Goal: Task Accomplishment & Management: Manage account settings

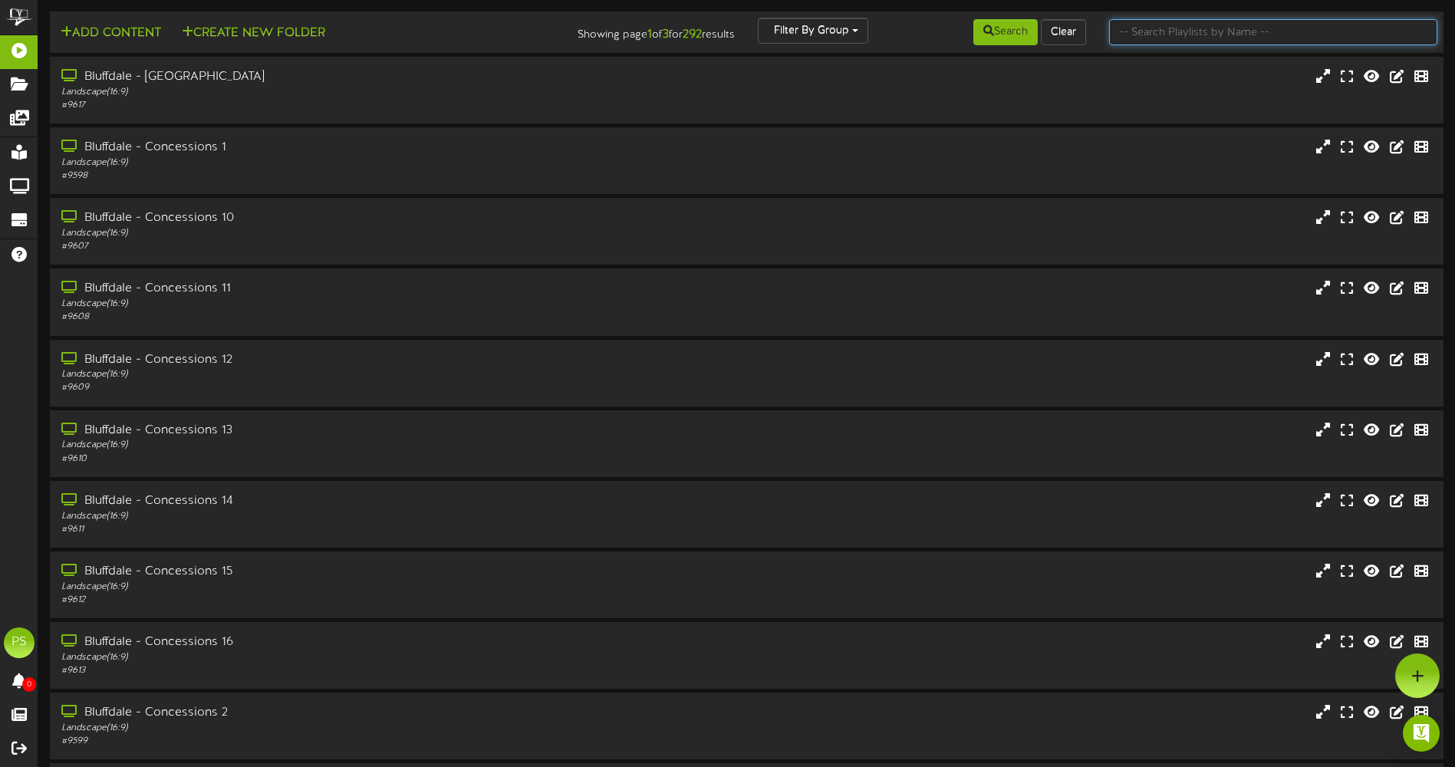
click at [1248, 31] on input "text" at bounding box center [1273, 32] width 328 height 26
type input "q"
click at [983, 36] on icon at bounding box center [988, 30] width 11 height 11
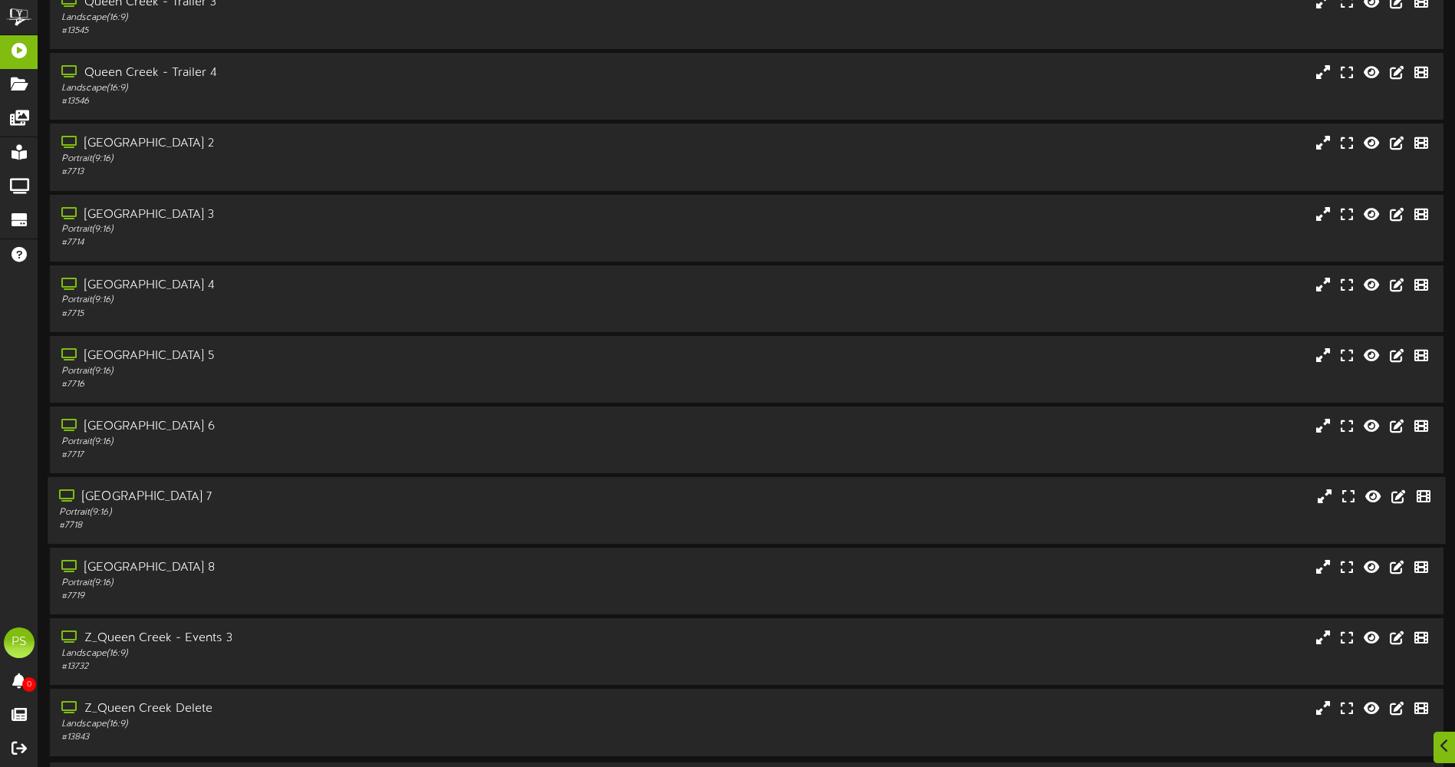
scroll to position [1891, 0]
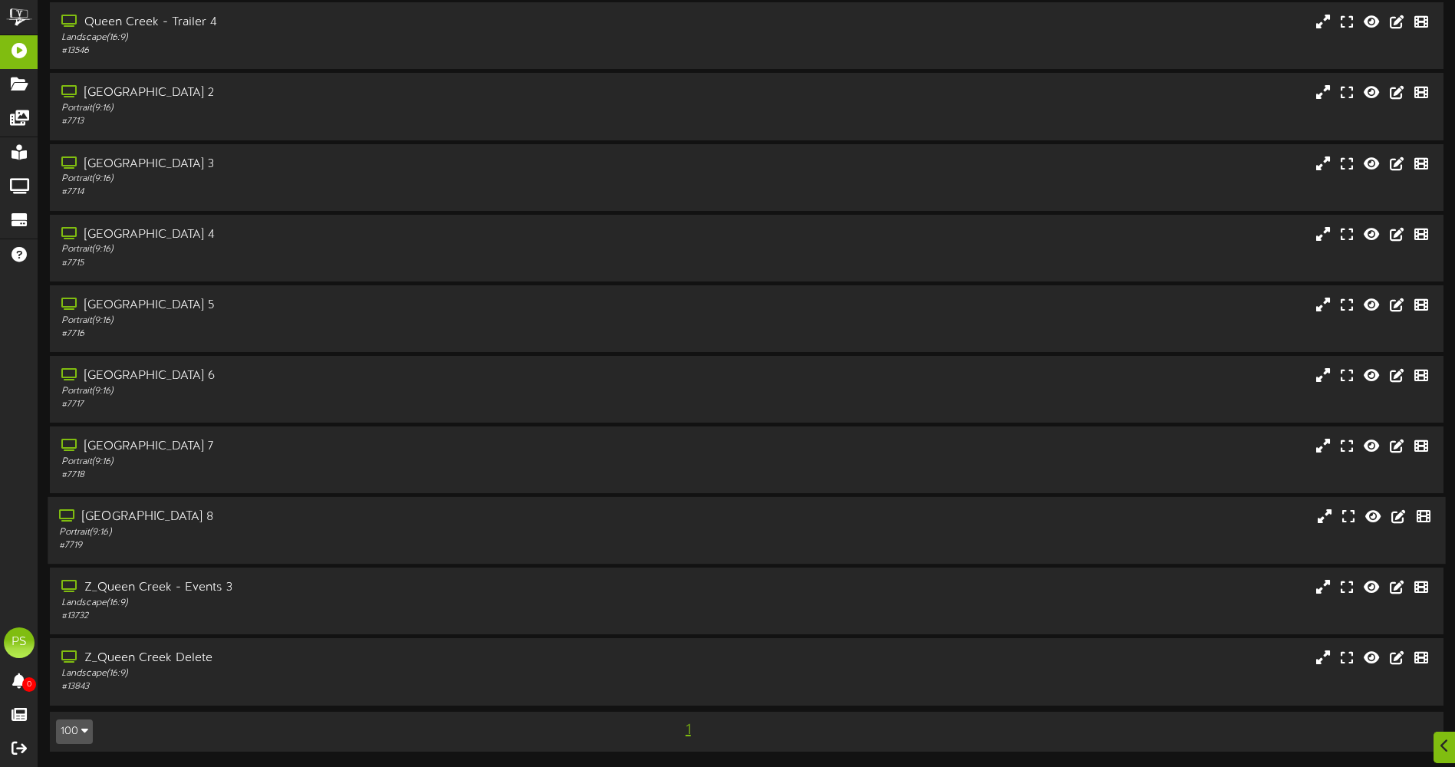
click at [263, 535] on div "Portrait ( 9:16 )" at bounding box center [338, 532] width 559 height 13
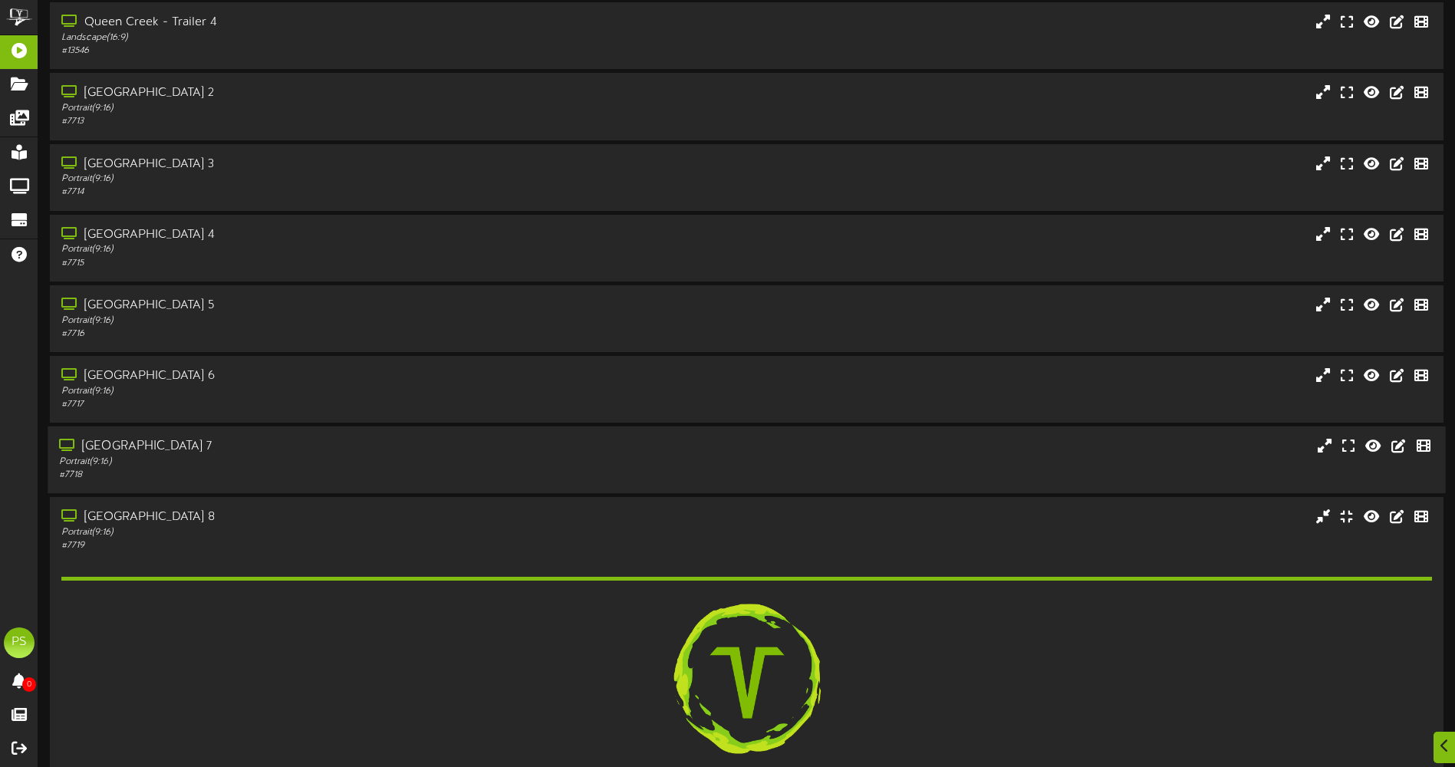
click at [279, 453] on div "Queen Creek Theater 7" at bounding box center [338, 447] width 559 height 18
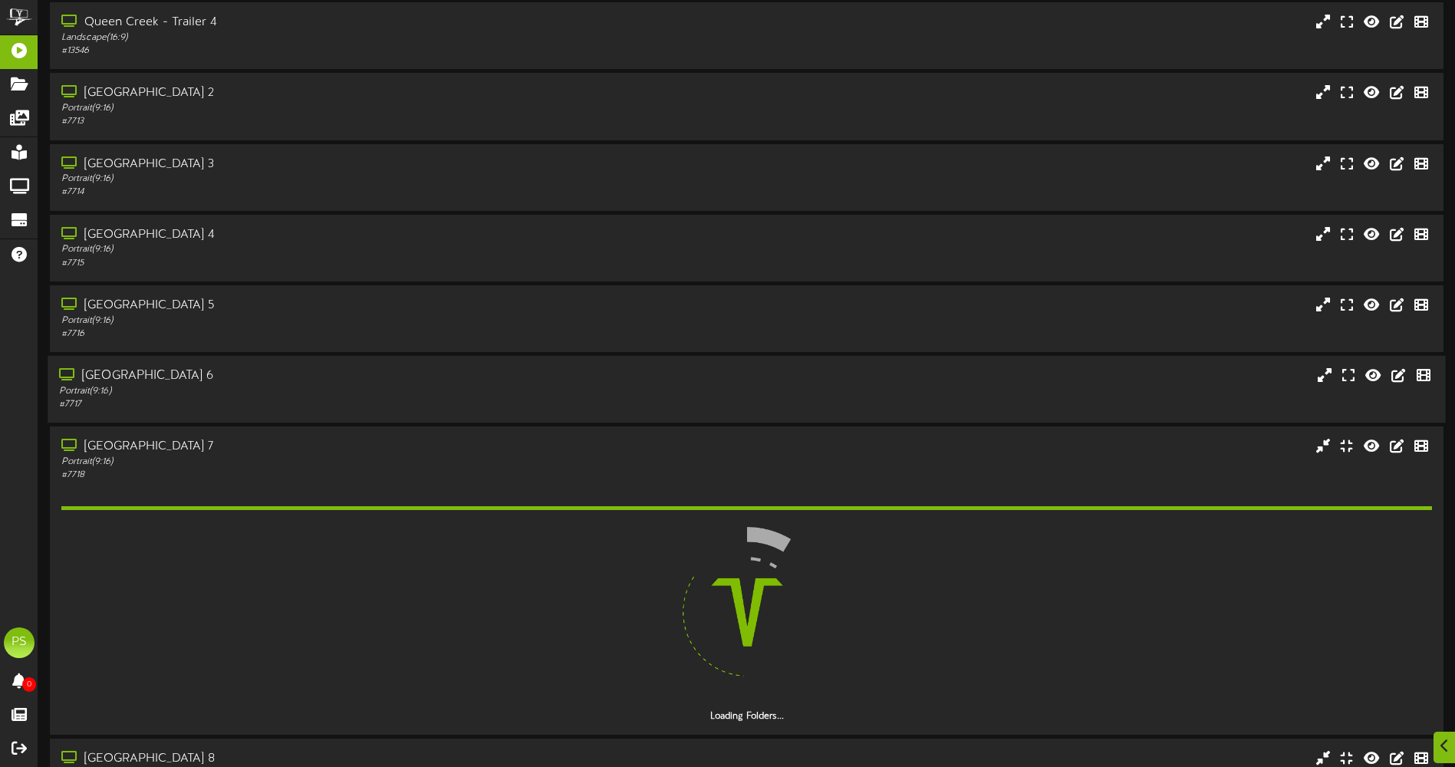
click at [288, 374] on div "Queen Creek Theater 6" at bounding box center [338, 376] width 559 height 18
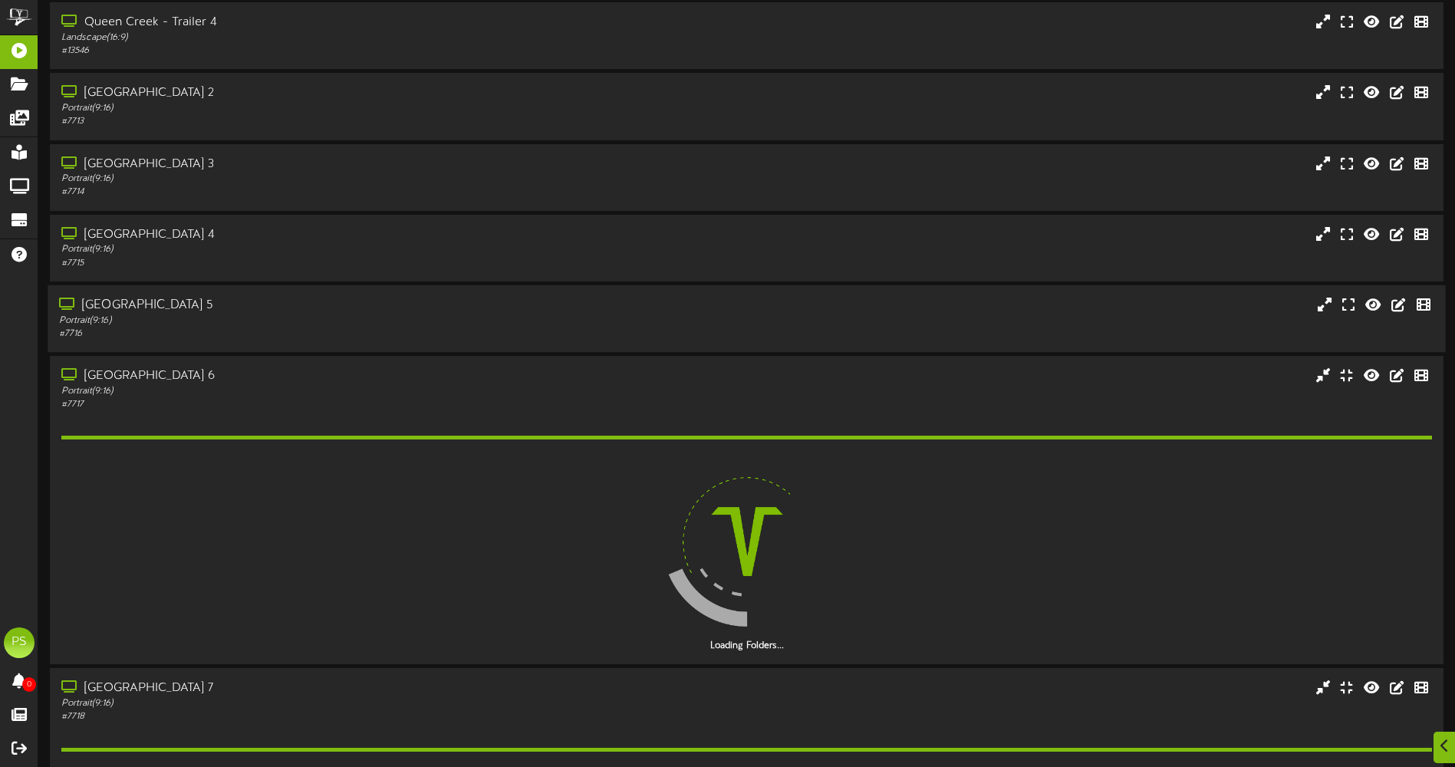
drag, startPoint x: 290, startPoint y: 311, endPoint x: 290, endPoint y: 286, distance: 24.5
click at [290, 310] on div "Queen Creek Theater 5" at bounding box center [338, 306] width 559 height 18
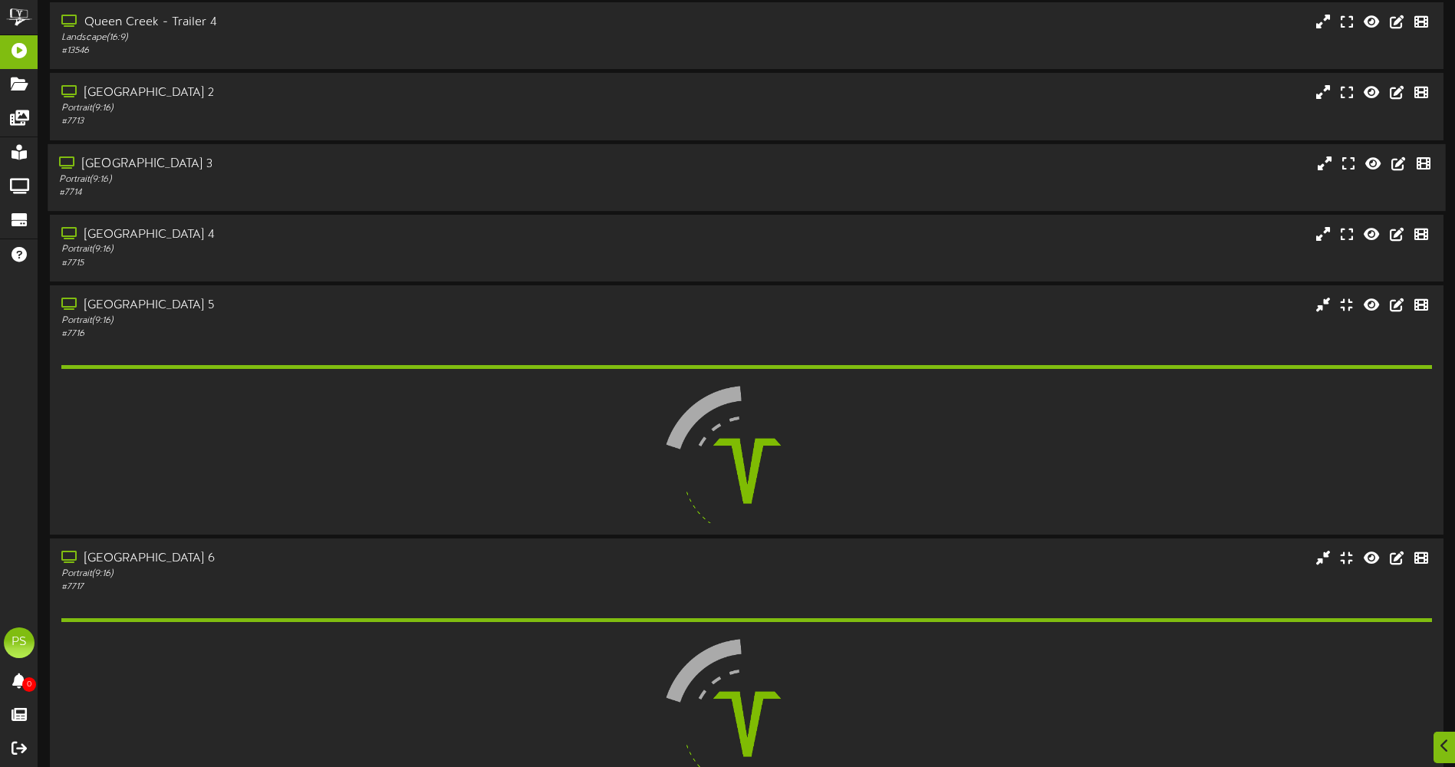
drag, startPoint x: 295, startPoint y: 242, endPoint x: 306, endPoint y: 189, distance: 54.8
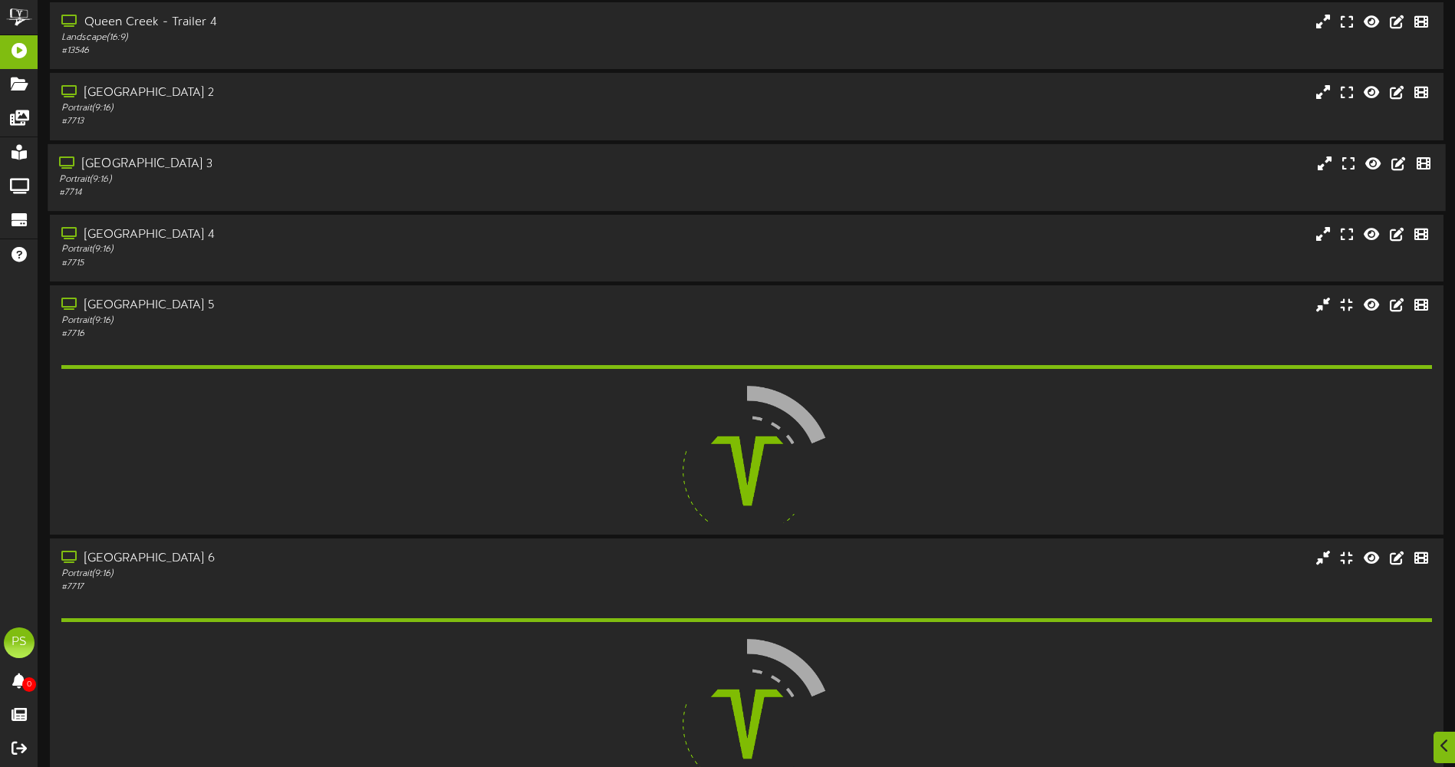
click at [296, 237] on div "Queen Creek Theater 4" at bounding box center [340, 235] width 558 height 18
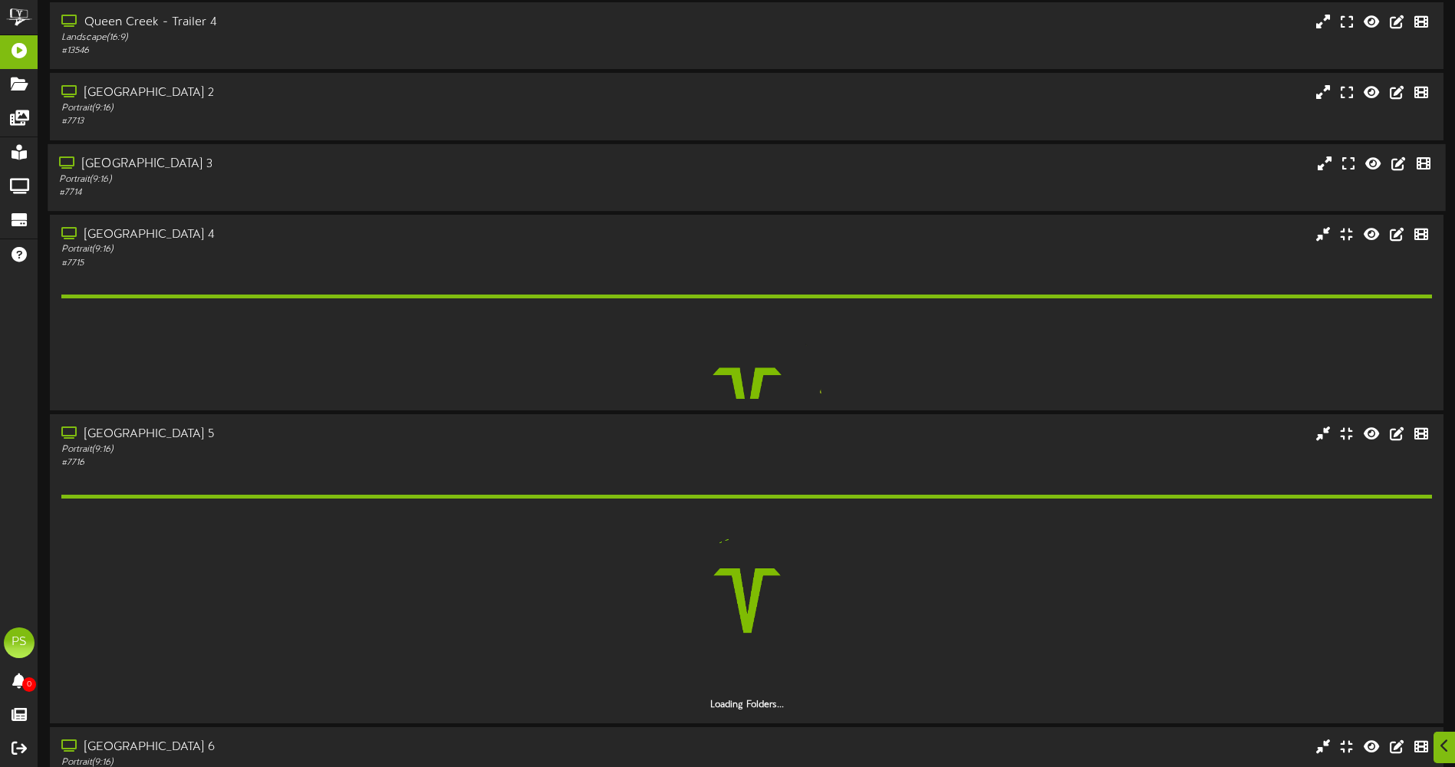
click at [311, 173] on div "Portrait ( 9:16 )" at bounding box center [338, 179] width 559 height 13
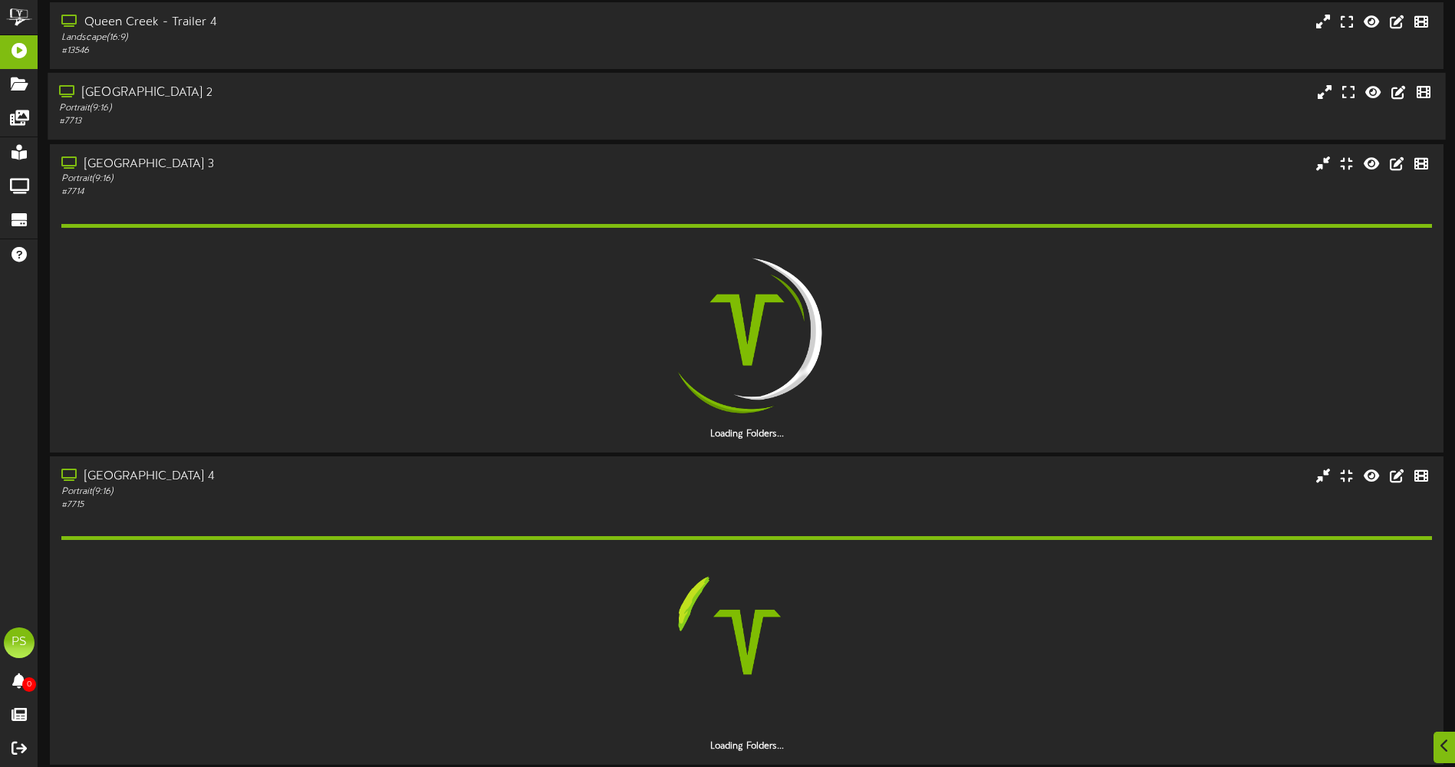
click at [370, 97] on div "Queen Creek Theater 2" at bounding box center [338, 93] width 559 height 18
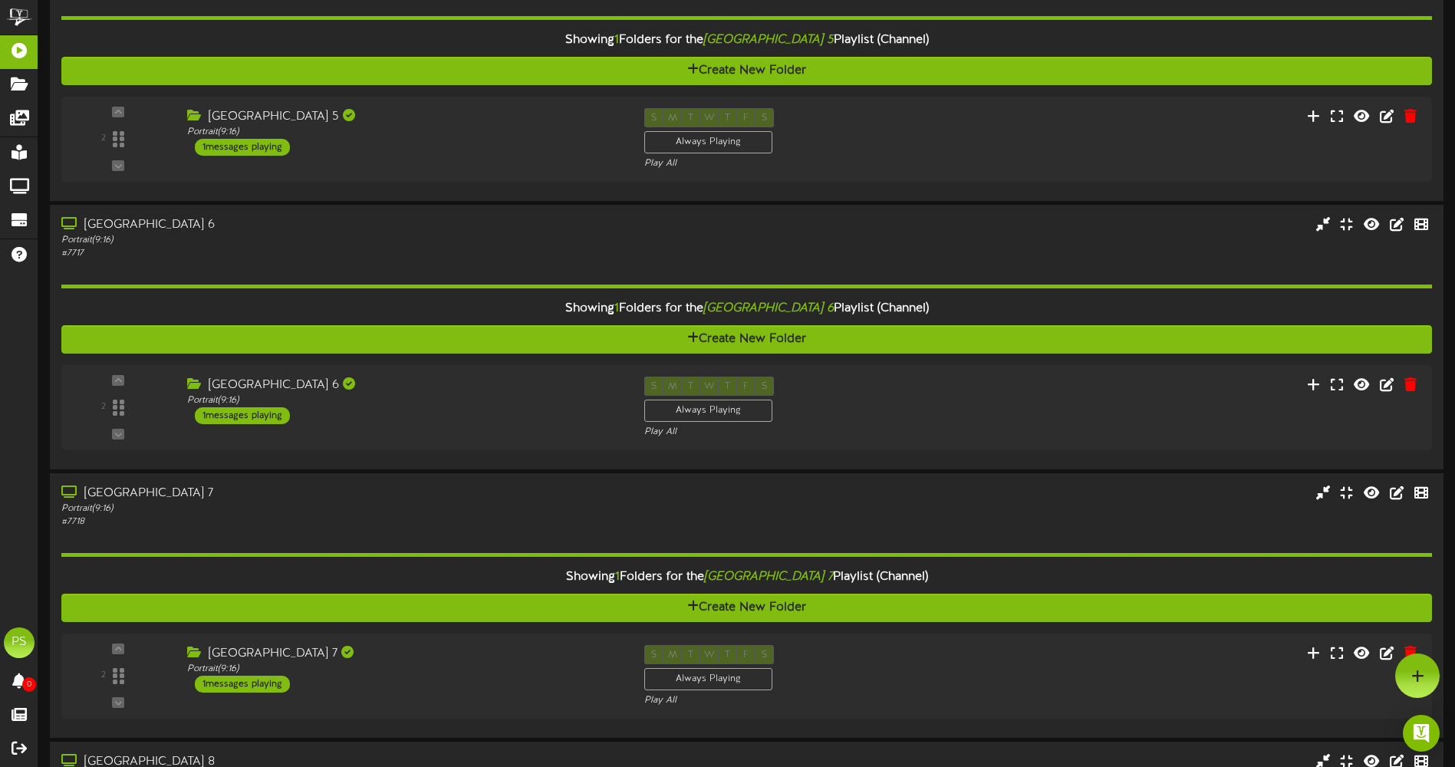
scroll to position [2878, 0]
click at [507, 410] on div "Queen Creek Theater 6 Portrait ( 9:16 ) 1 messages playing" at bounding box center [399, 400] width 463 height 48
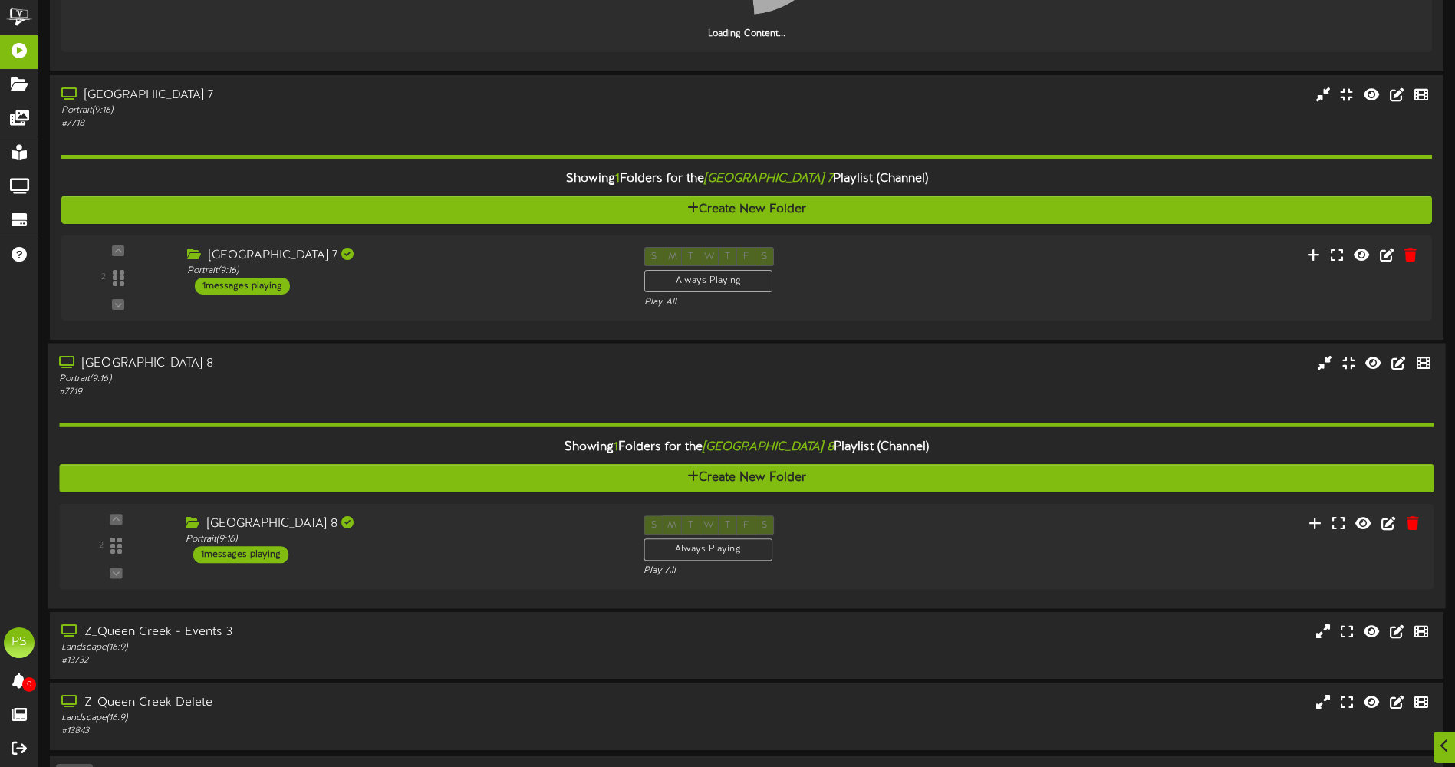
drag, startPoint x: 473, startPoint y: 484, endPoint x: 474, endPoint y: 398, distance: 85.9
click at [473, 515] on div "Queen Creek Theater 8" at bounding box center [403, 524] width 435 height 18
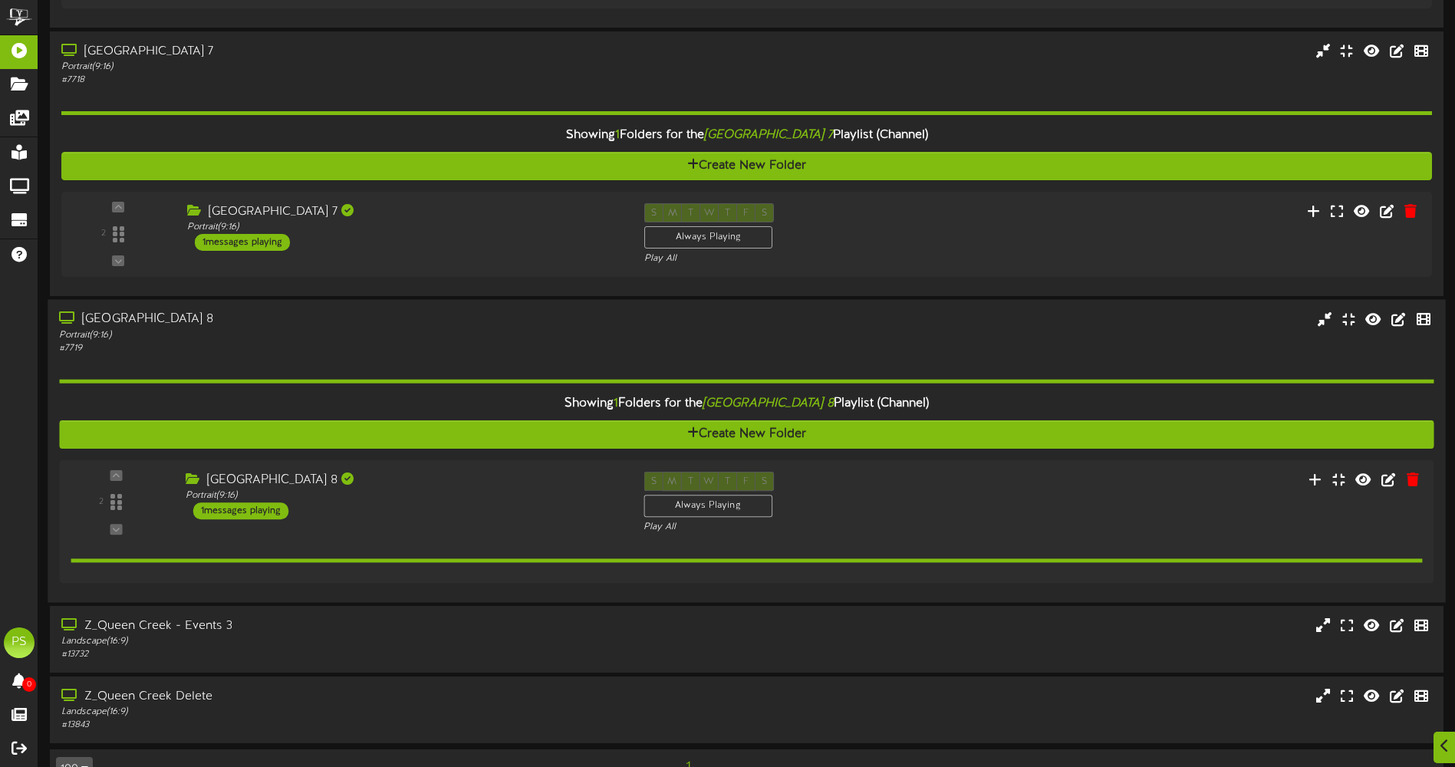
scroll to position [3518, 0]
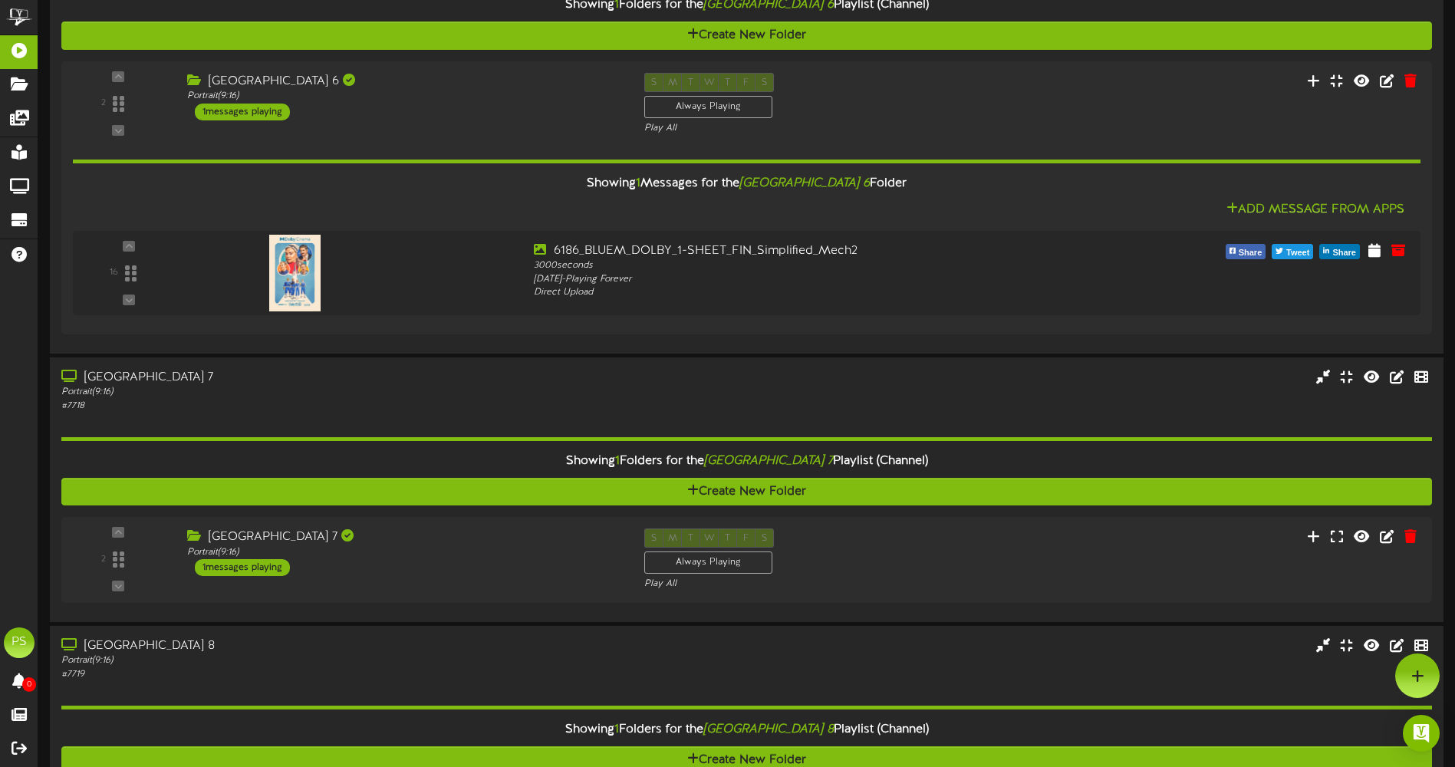
scroll to position [3135, 0]
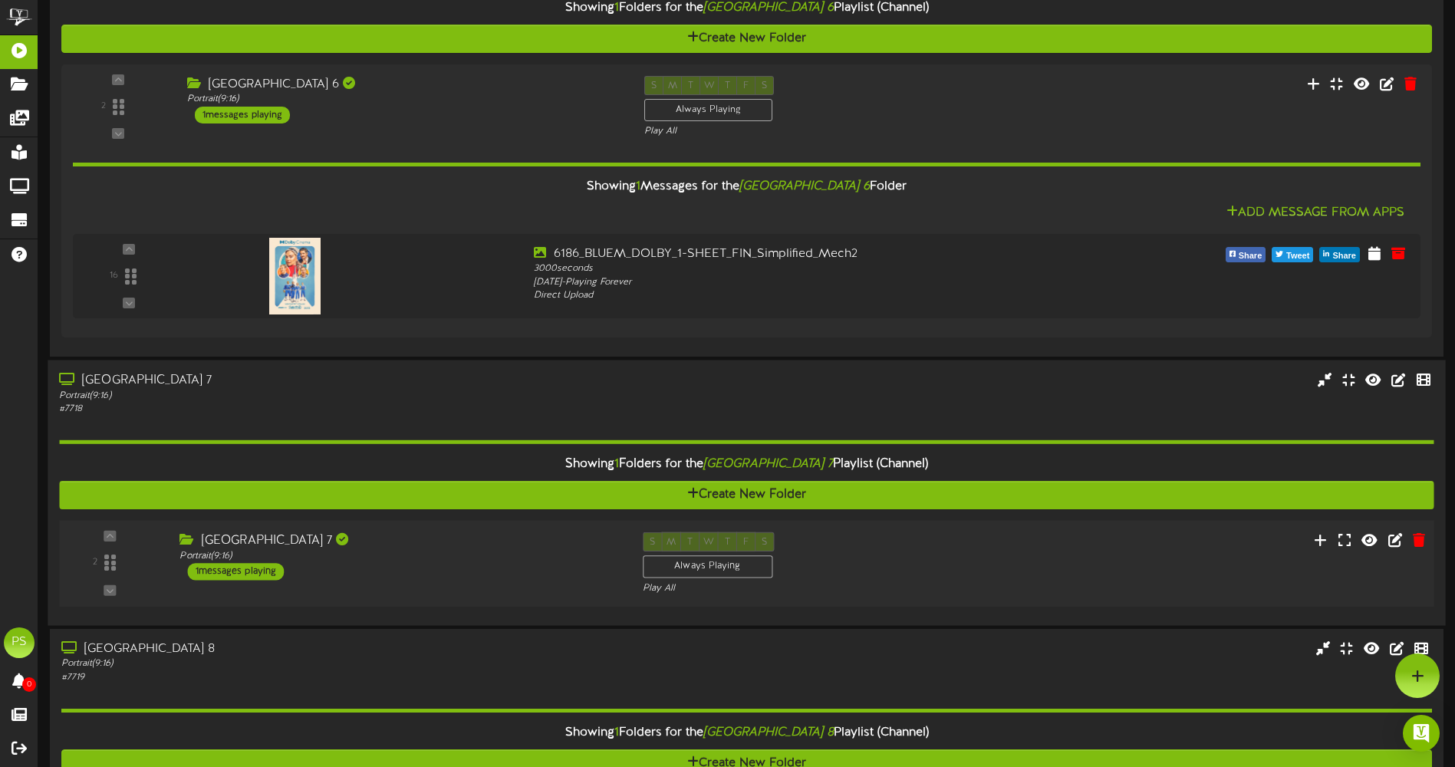
click at [459, 568] on div "Queen Creek Theater 7 Portrait ( 9:16 ) 1 messages playing" at bounding box center [399, 556] width 463 height 48
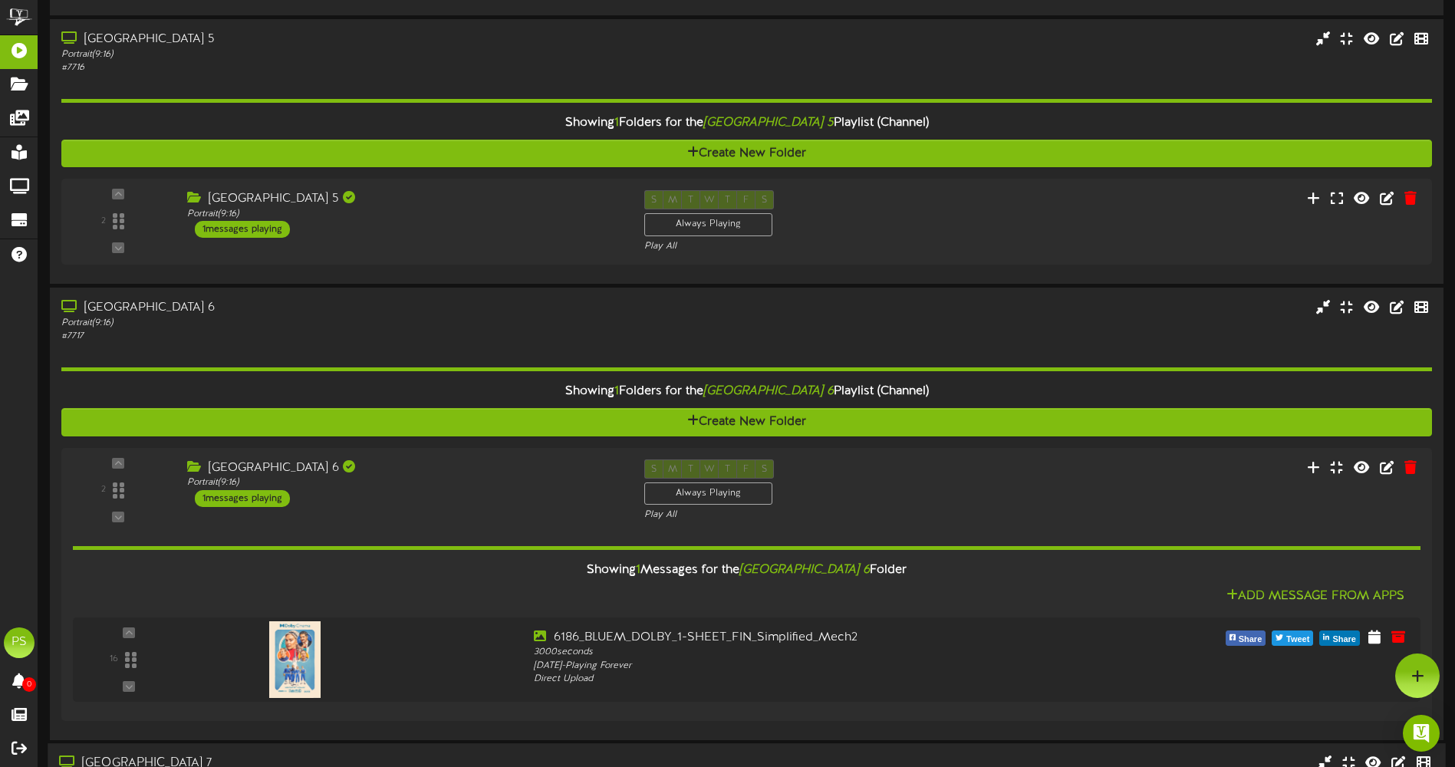
scroll to position [2444, 0]
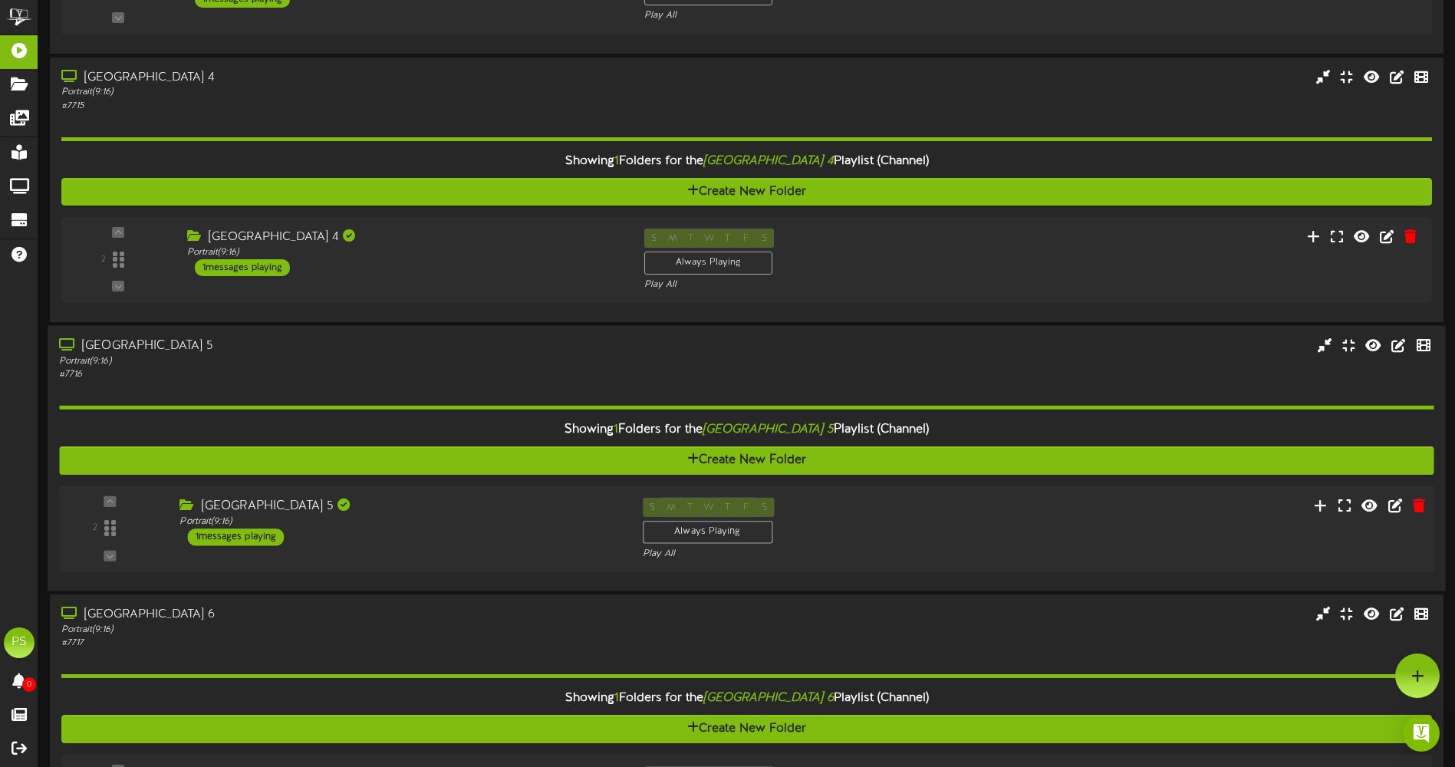
click at [442, 545] on div "Queen Creek Theater 5 Portrait ( 9:16 ) 1 messages playing" at bounding box center [399, 521] width 463 height 48
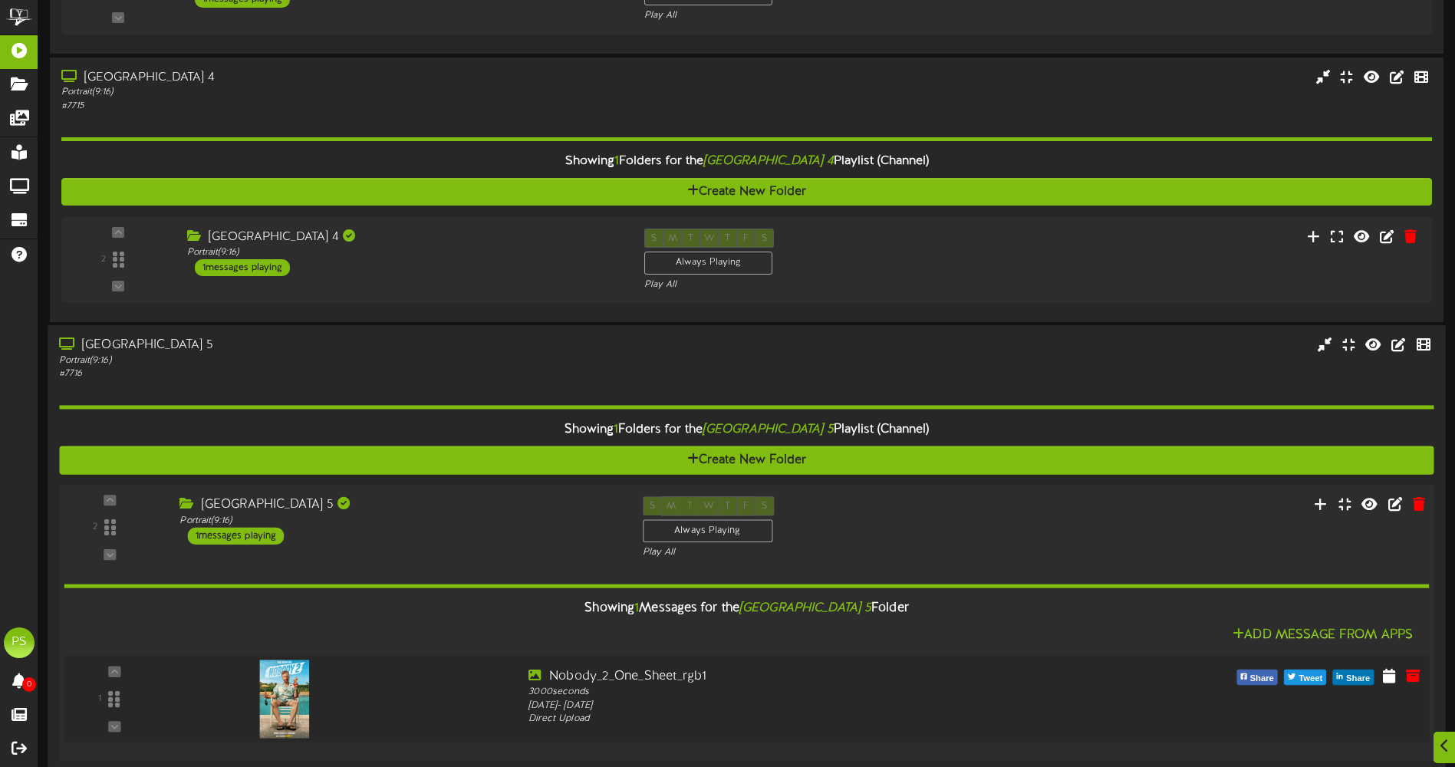
scroll to position [2675, 0]
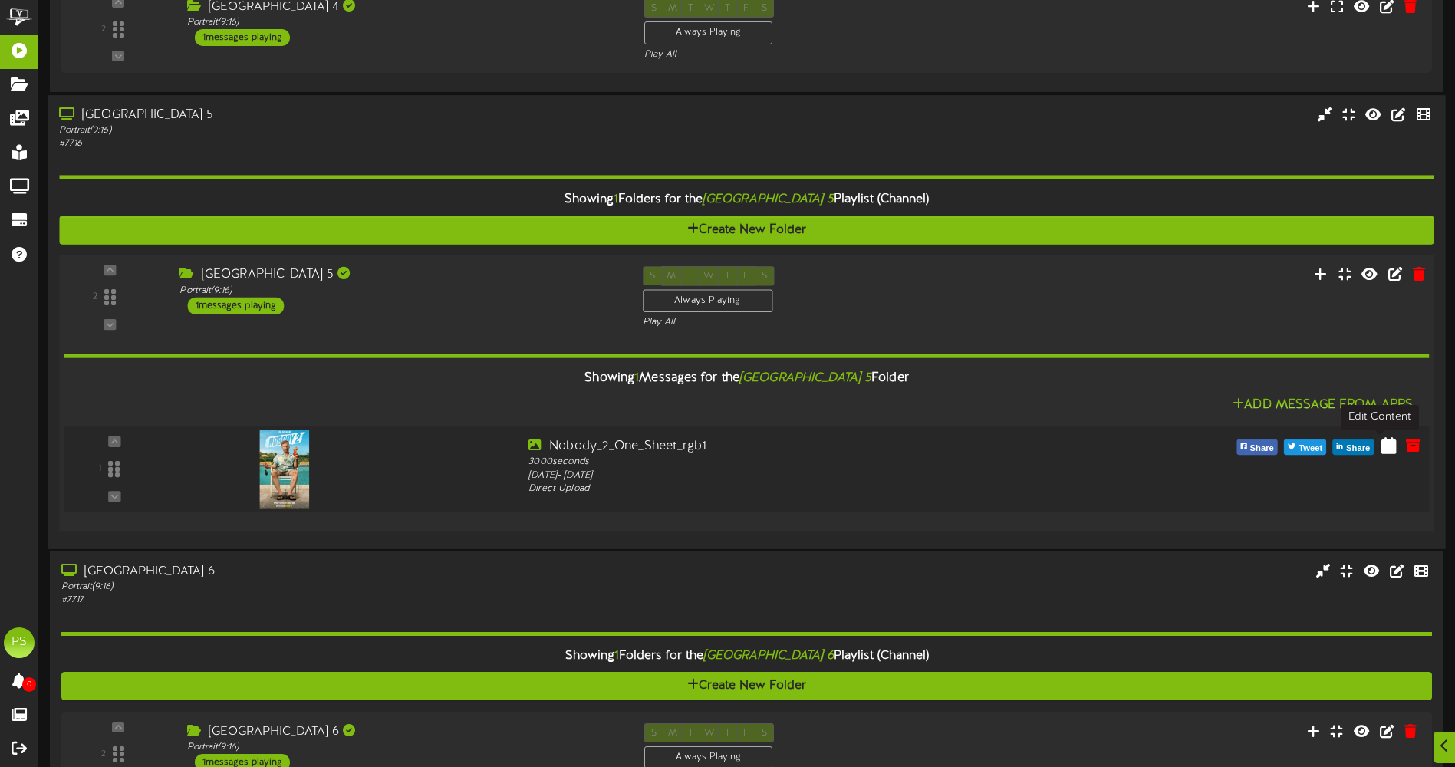
click at [1387, 449] on icon at bounding box center [1388, 444] width 15 height 17
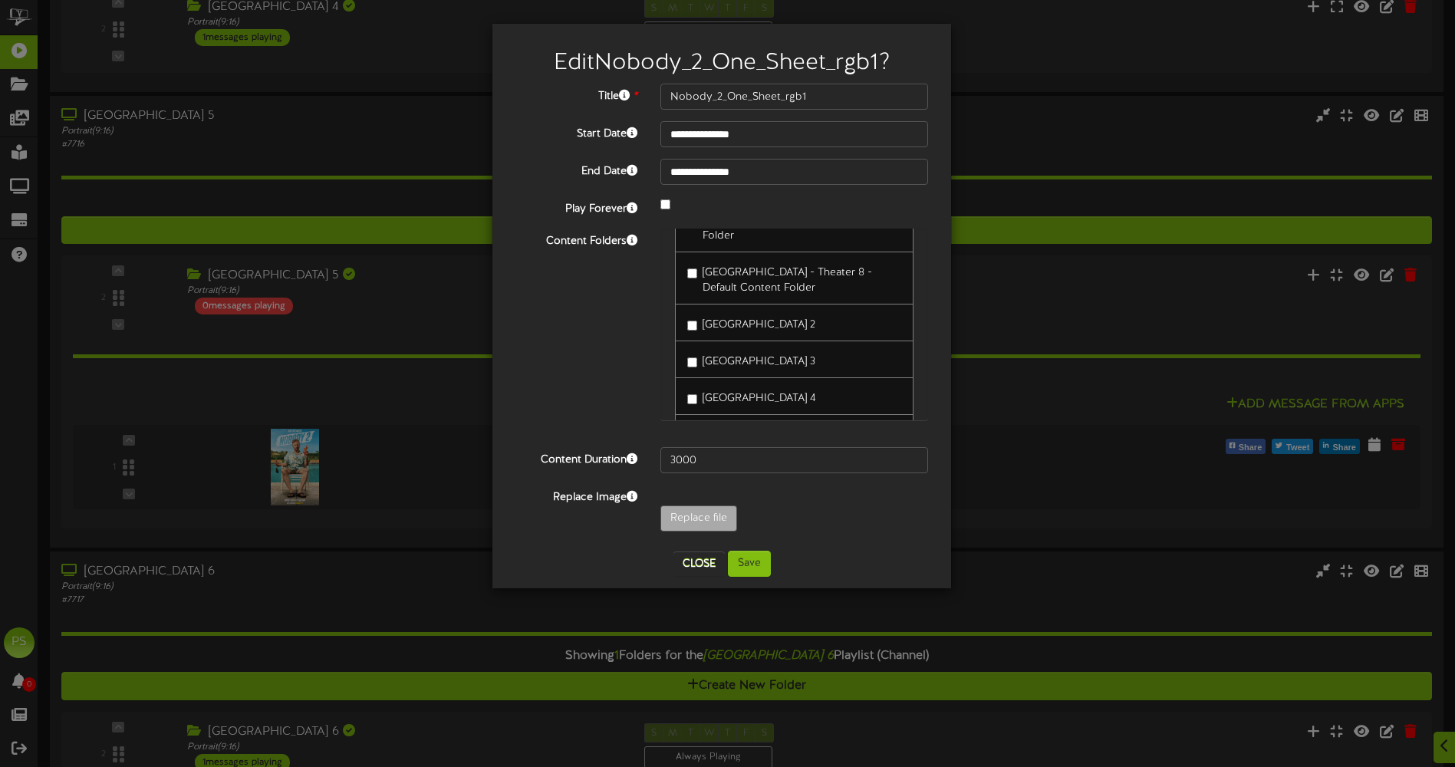
scroll to position [1394, 0]
click at [752, 563] on button "Save" at bounding box center [749, 564] width 43 height 26
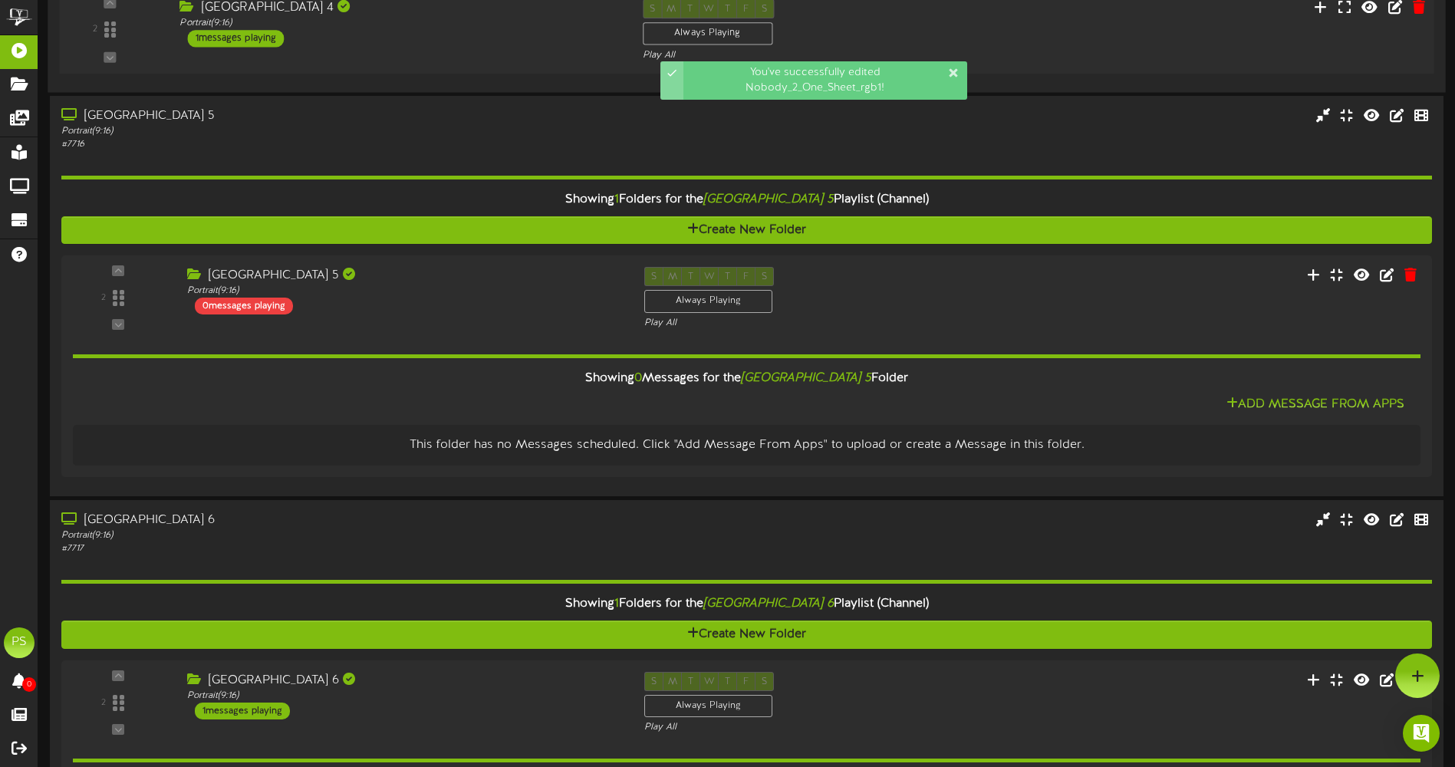
scroll to position [2291, 0]
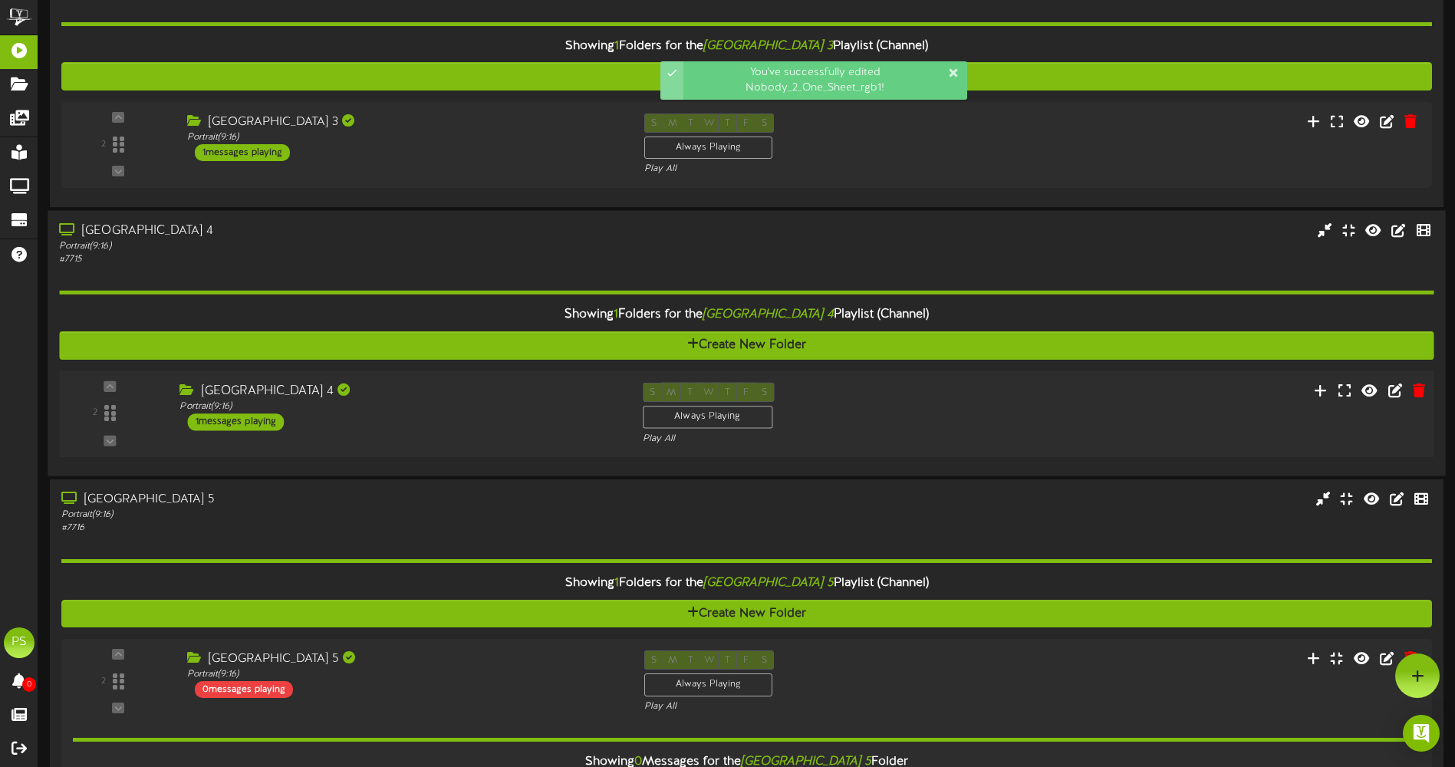
click at [411, 395] on div "Queen Creek Theater 4" at bounding box center [398, 391] width 439 height 18
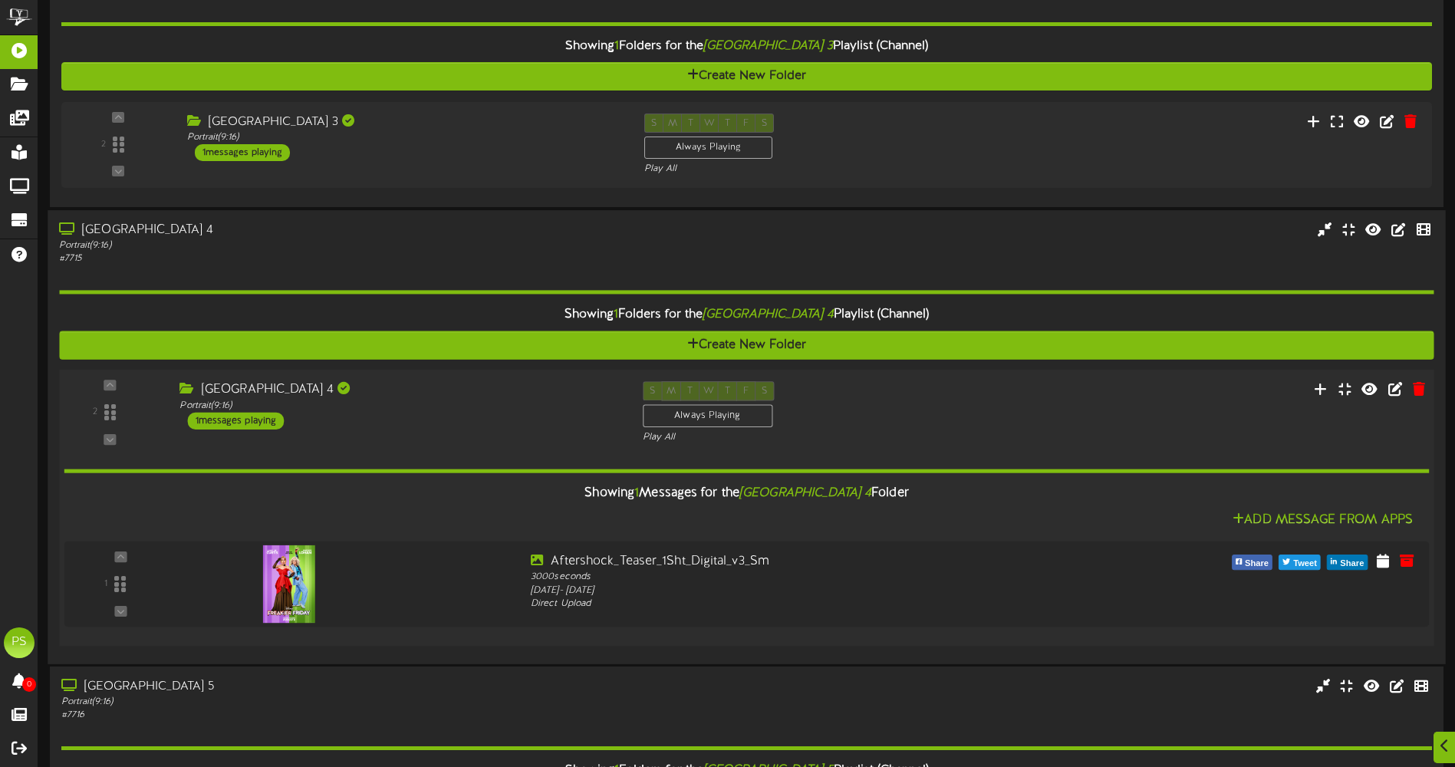
scroll to position [2521, 0]
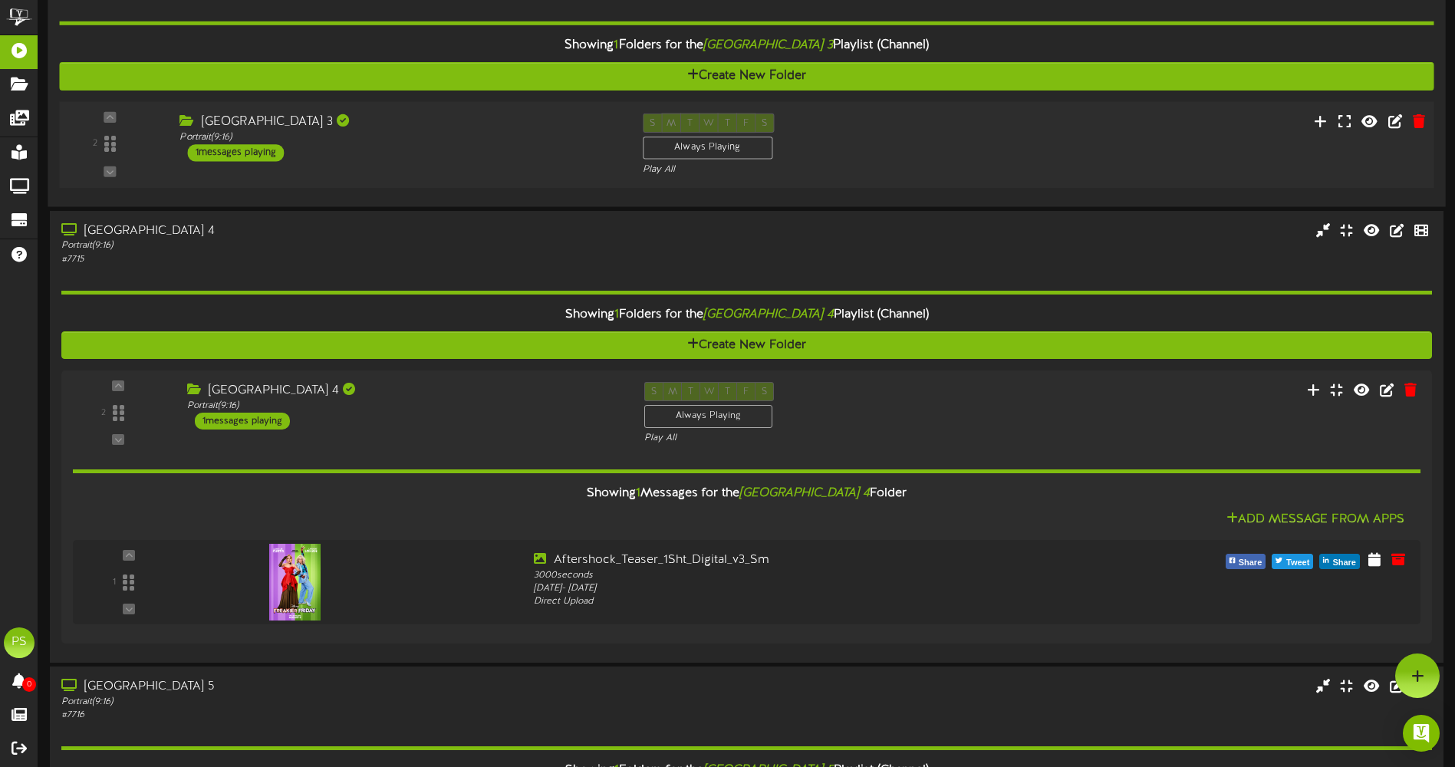
click at [406, 163] on div "2 ( 9:16" at bounding box center [746, 145] width 1388 height 63
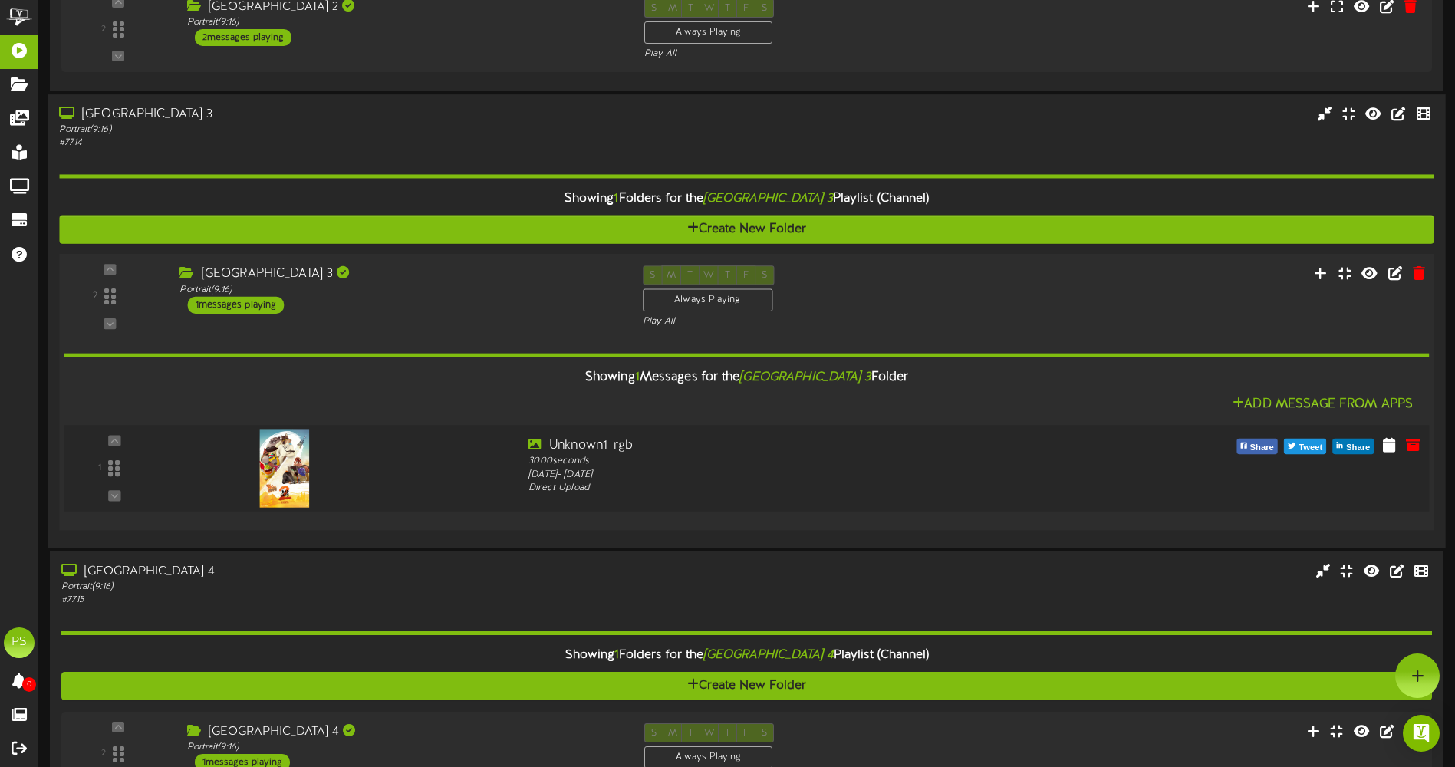
scroll to position [1908, 0]
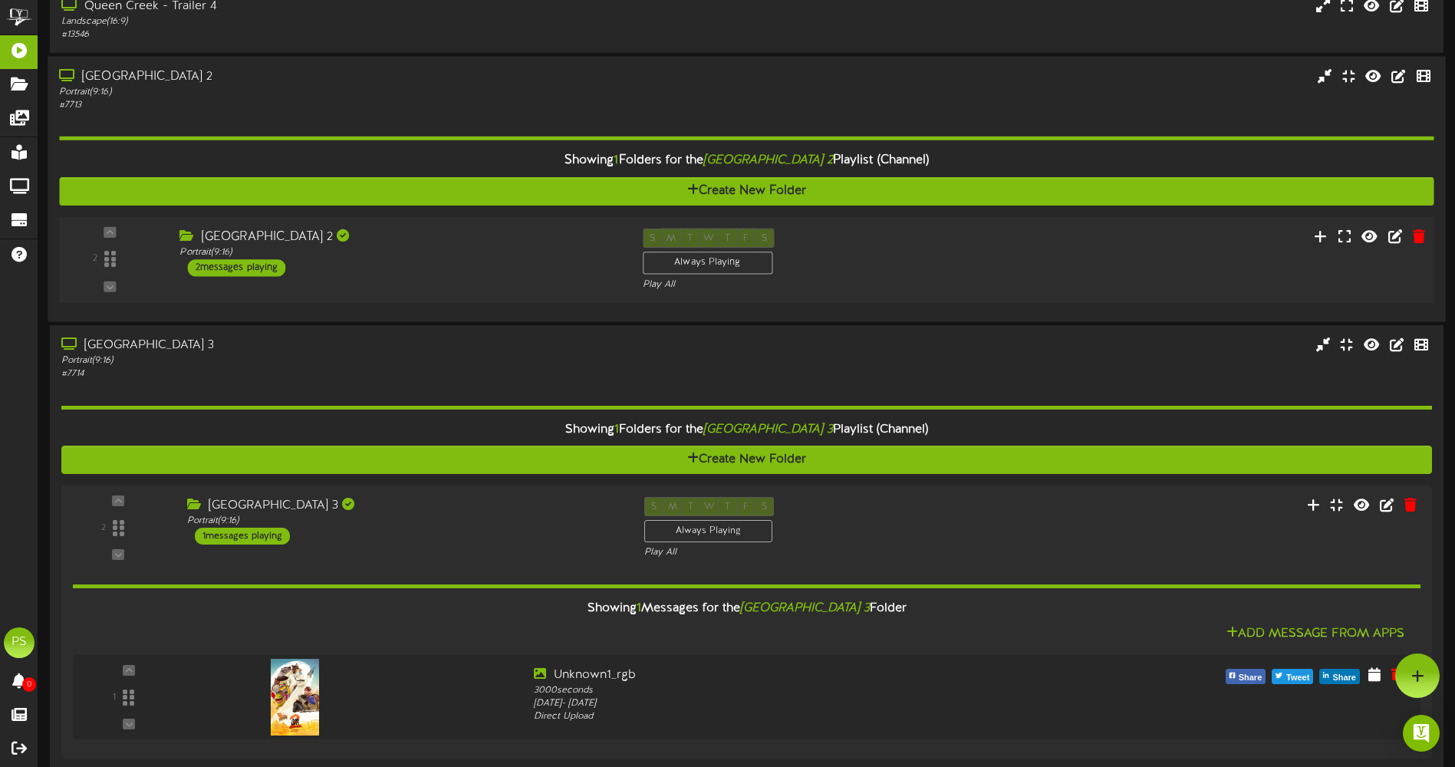
click at [499, 263] on div "Queen Creek Theater 2 Portrait ( 9:16 ) 2 messages playing" at bounding box center [399, 253] width 463 height 48
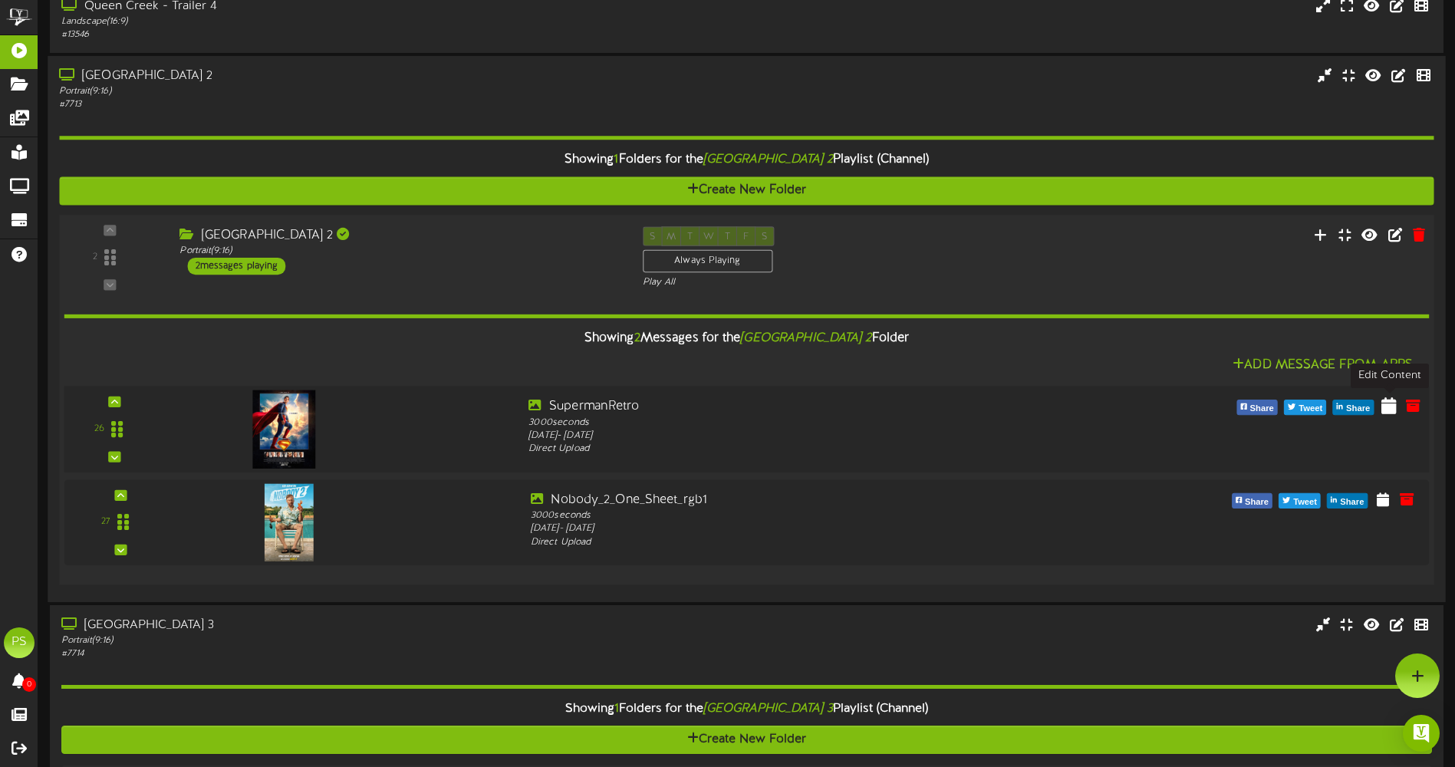
click at [1392, 412] on icon at bounding box center [1388, 405] width 15 height 17
select select "*"
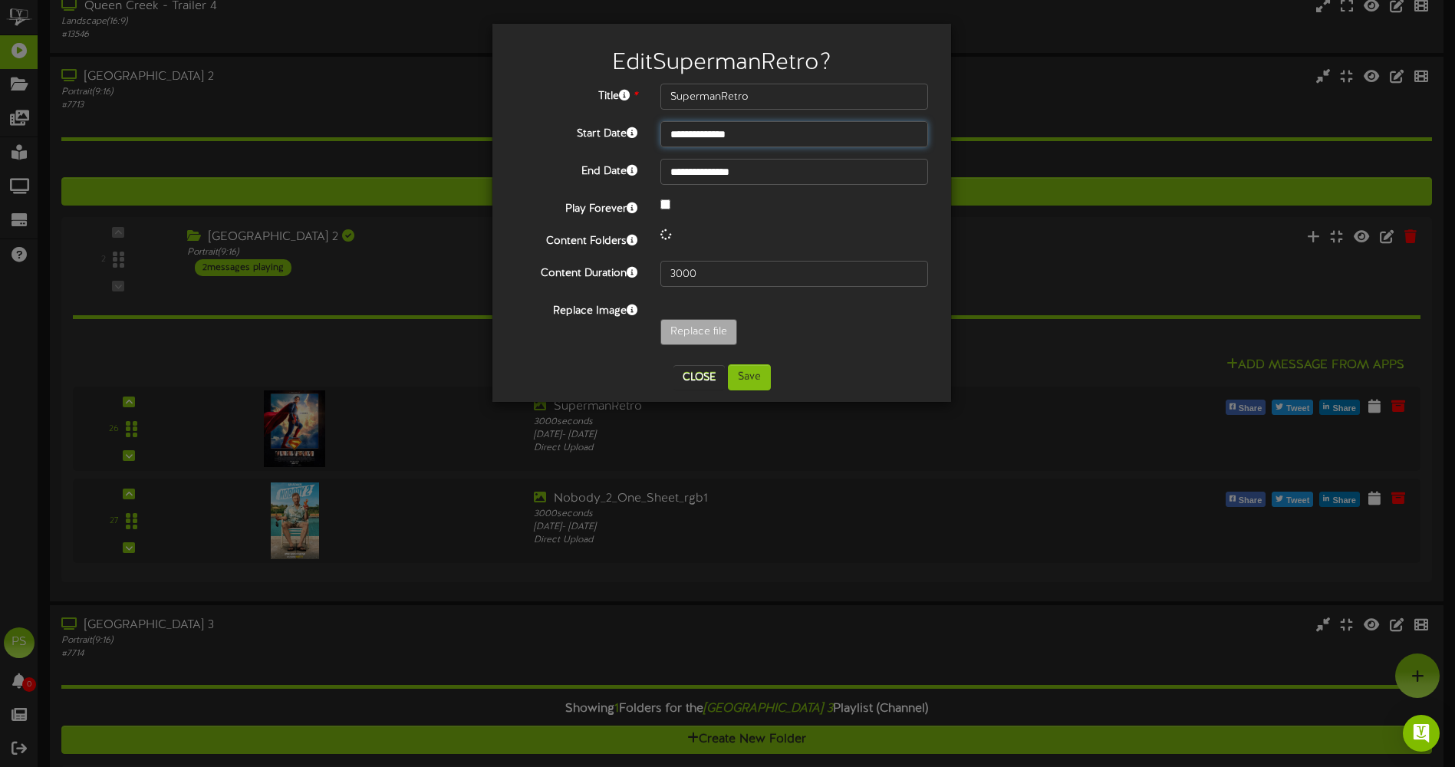
click at [761, 135] on input "**********" at bounding box center [794, 134] width 268 height 26
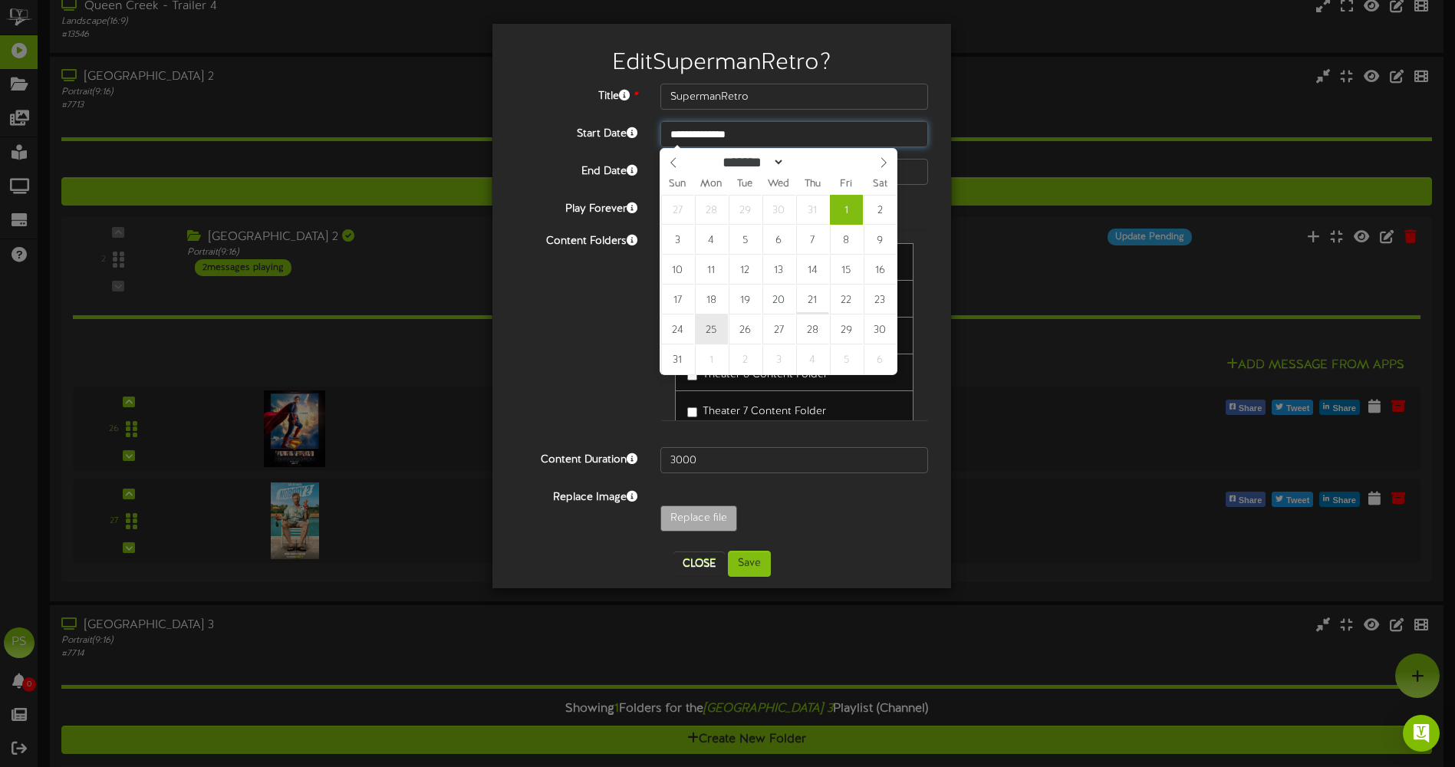
type input "**********"
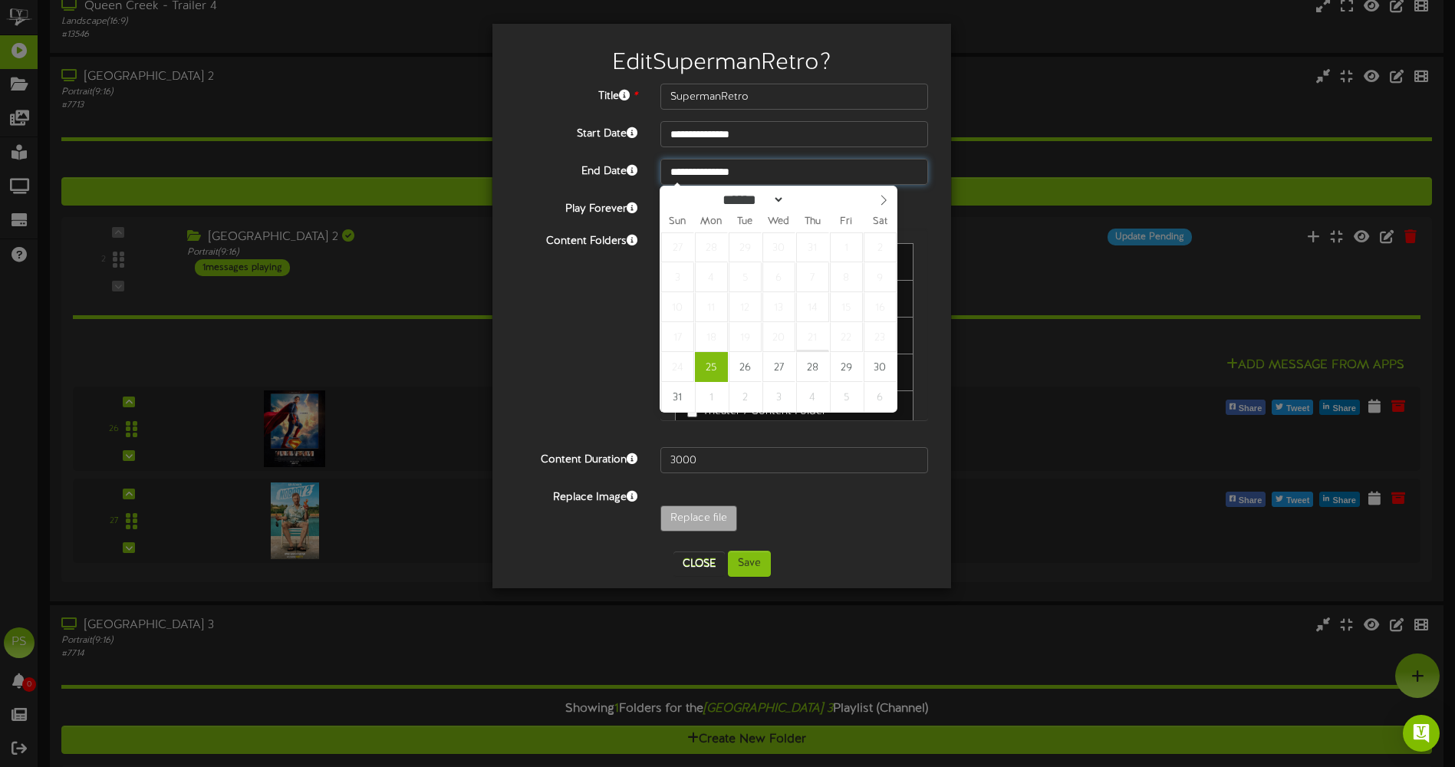
click at [723, 174] on input "**********" at bounding box center [794, 172] width 268 height 26
type input "**********"
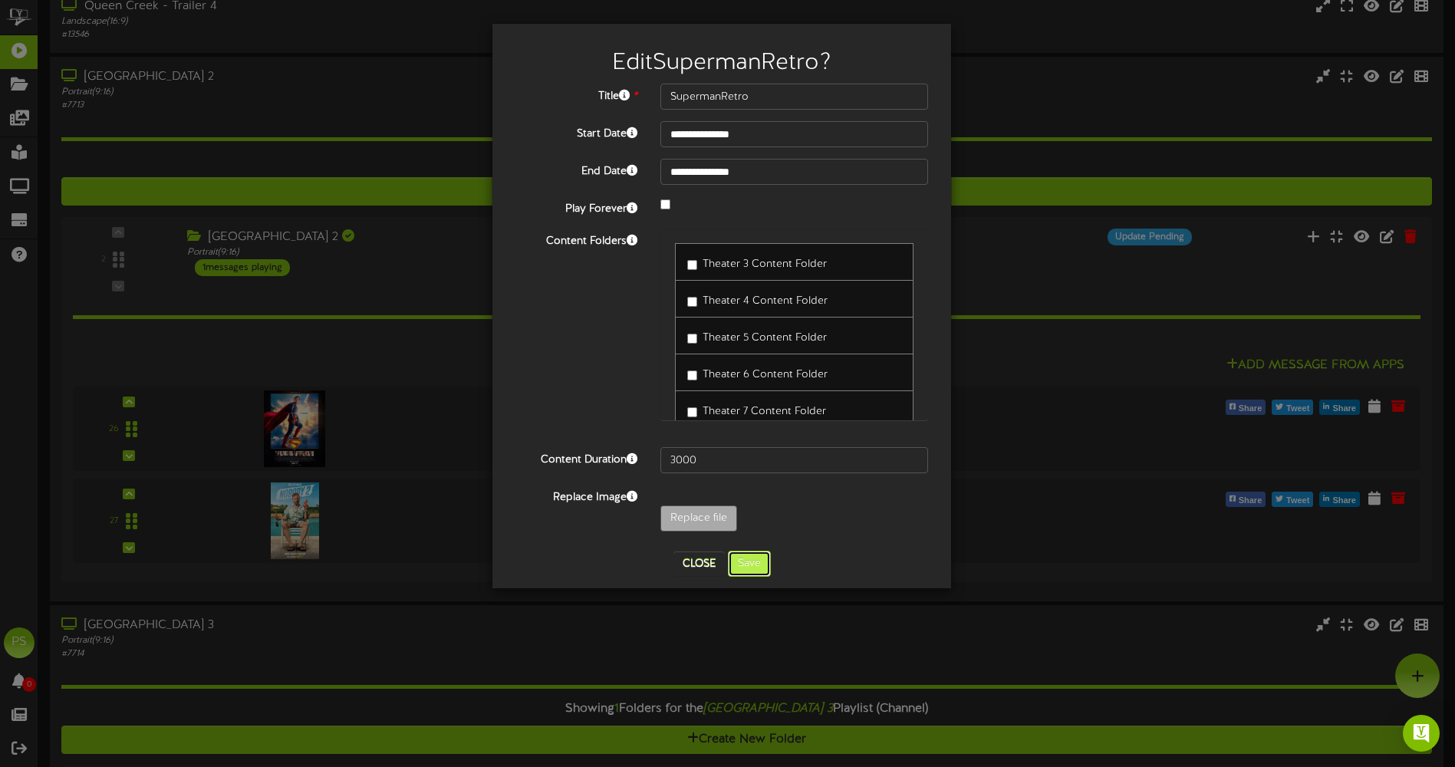
click at [756, 553] on button "Save" at bounding box center [749, 564] width 43 height 26
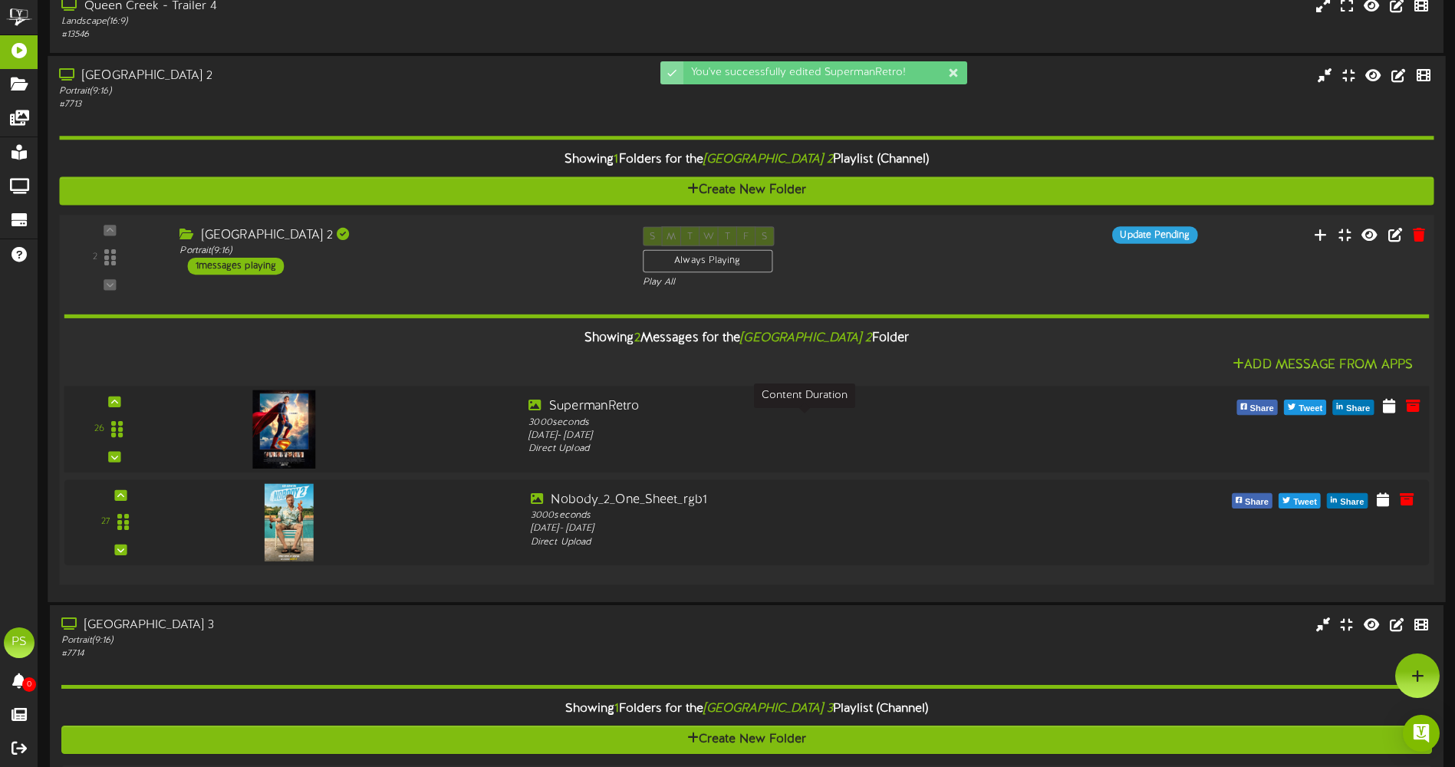
scroll to position [1524, 0]
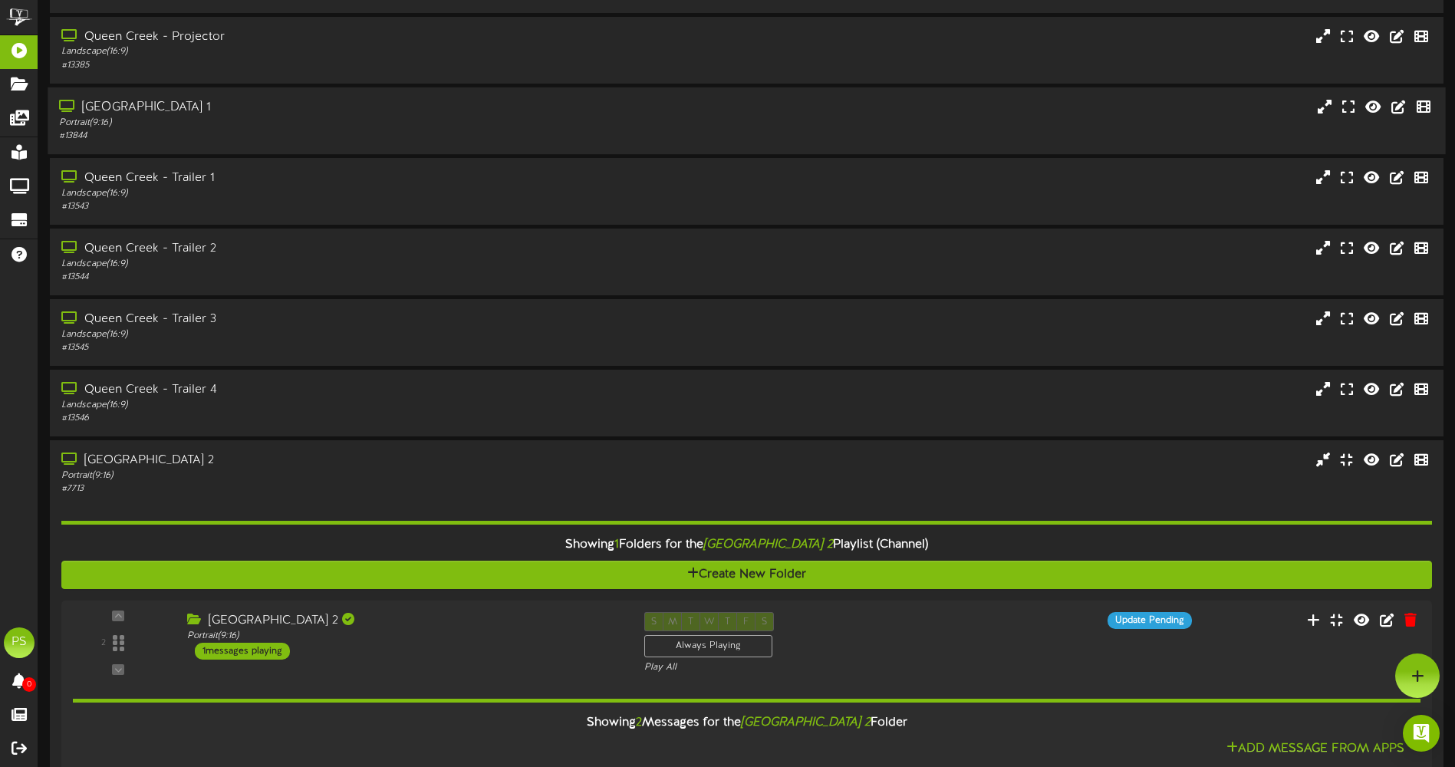
click at [292, 114] on div "Queen Creek - Theater 1" at bounding box center [338, 108] width 559 height 18
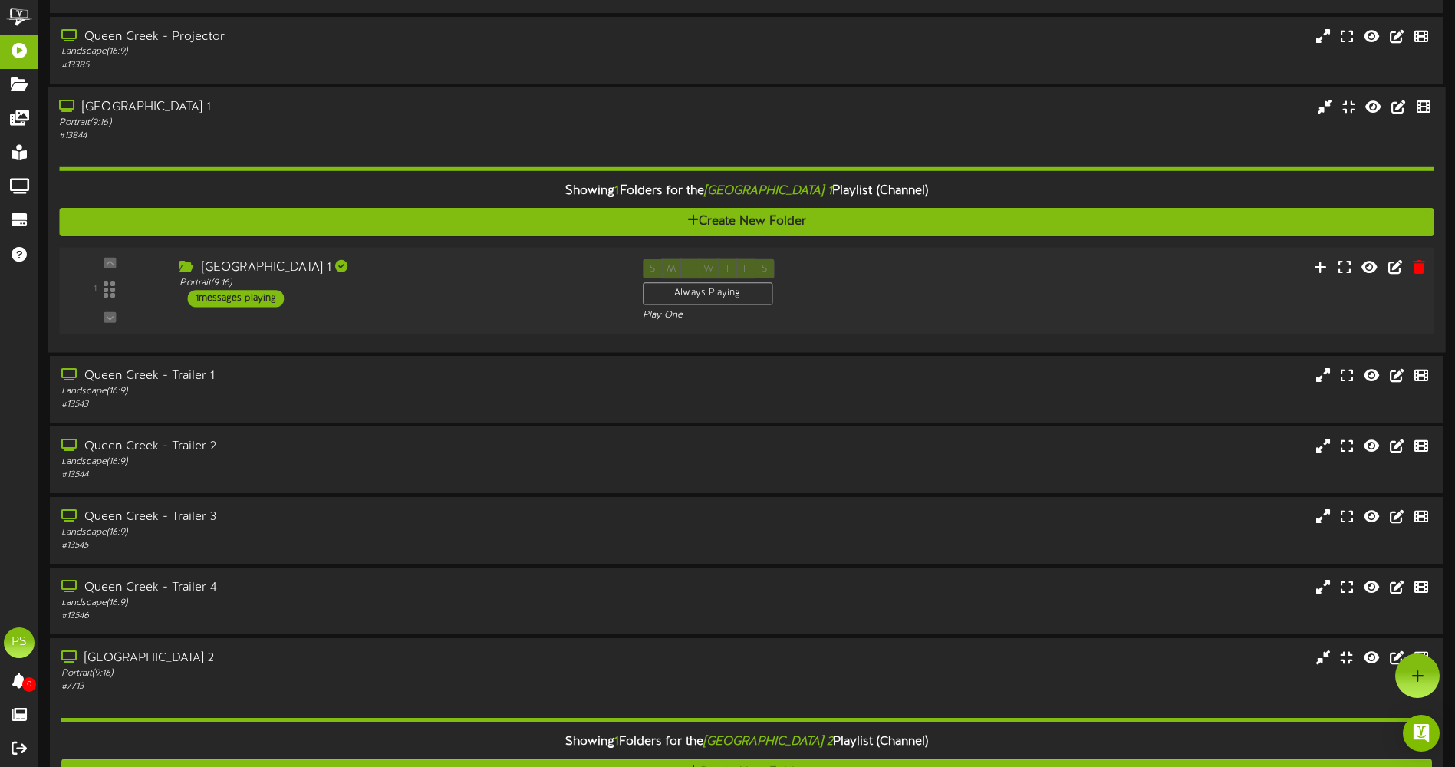
click at [444, 281] on div "Portrait ( 9:16 )" at bounding box center [398, 282] width 439 height 13
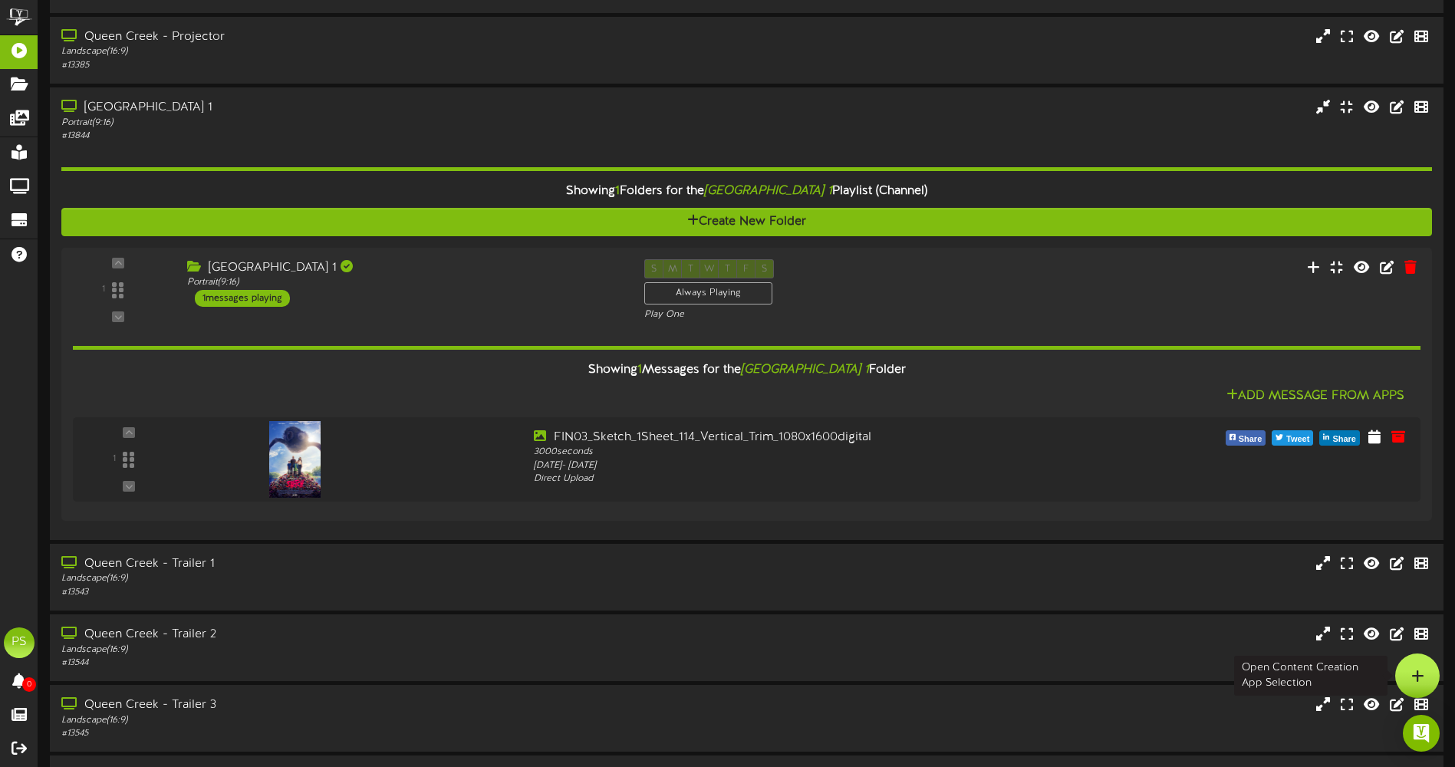
click at [1413, 686] on div at bounding box center [1417, 675] width 44 height 44
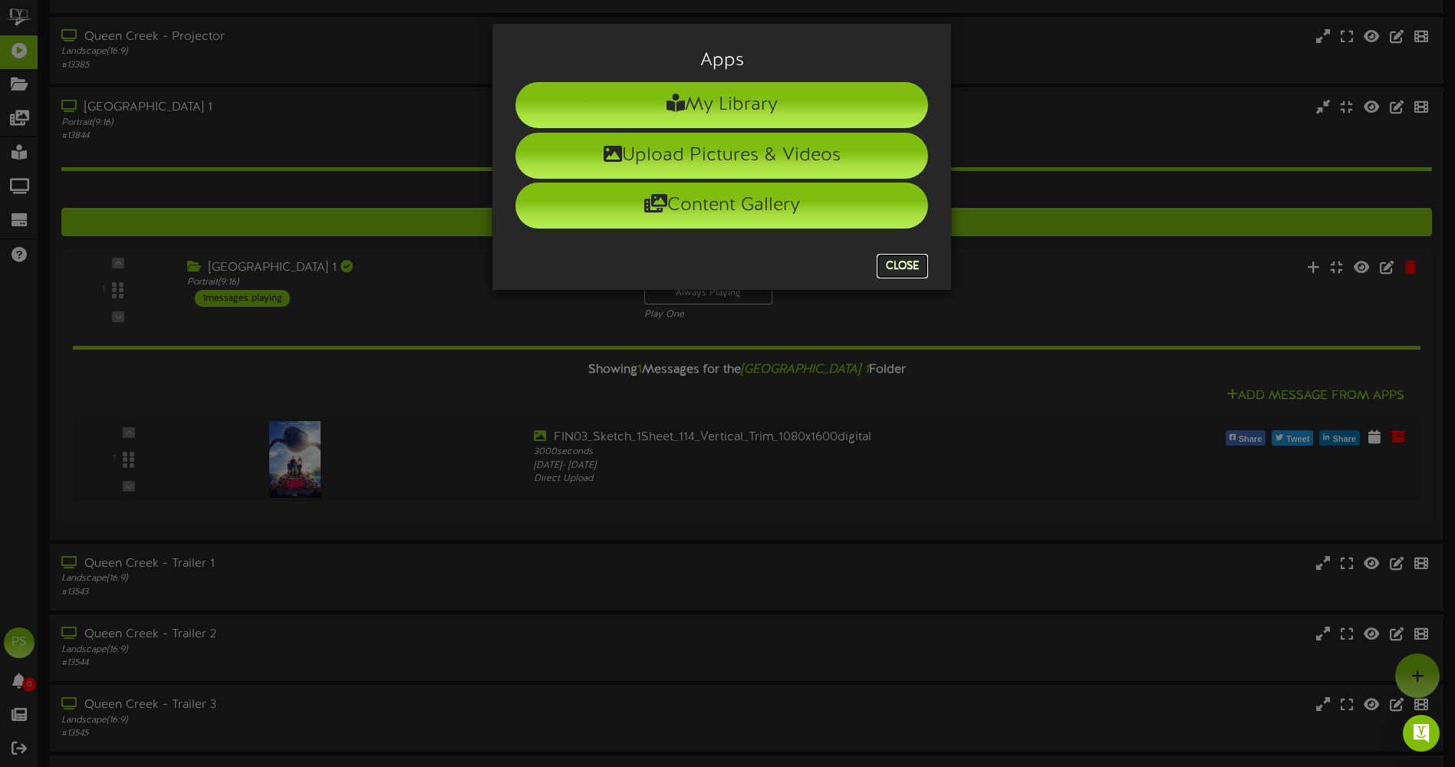
click at [907, 258] on button "Close" at bounding box center [902, 266] width 51 height 25
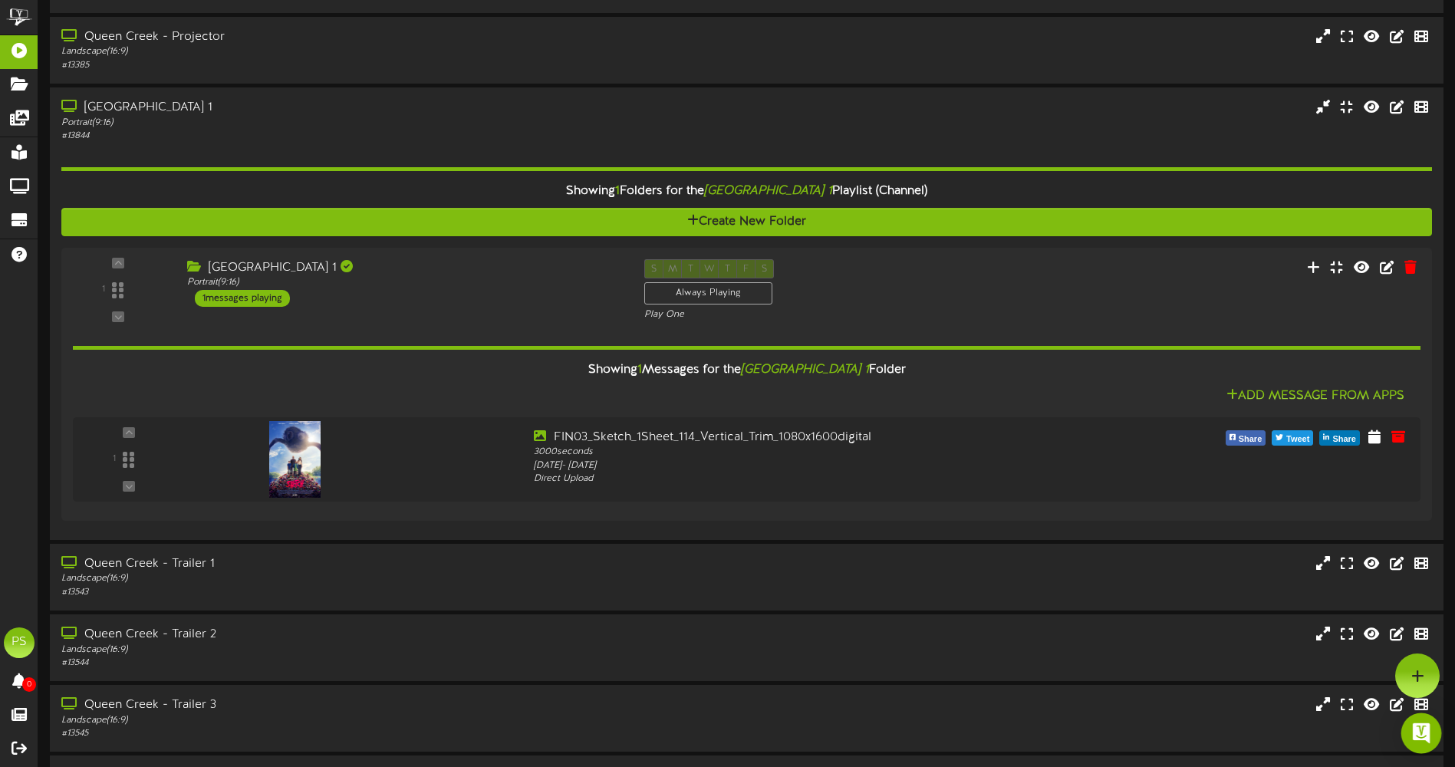
click at [1411, 719] on div "Open Intercom Messenger" at bounding box center [1421, 733] width 41 height 41
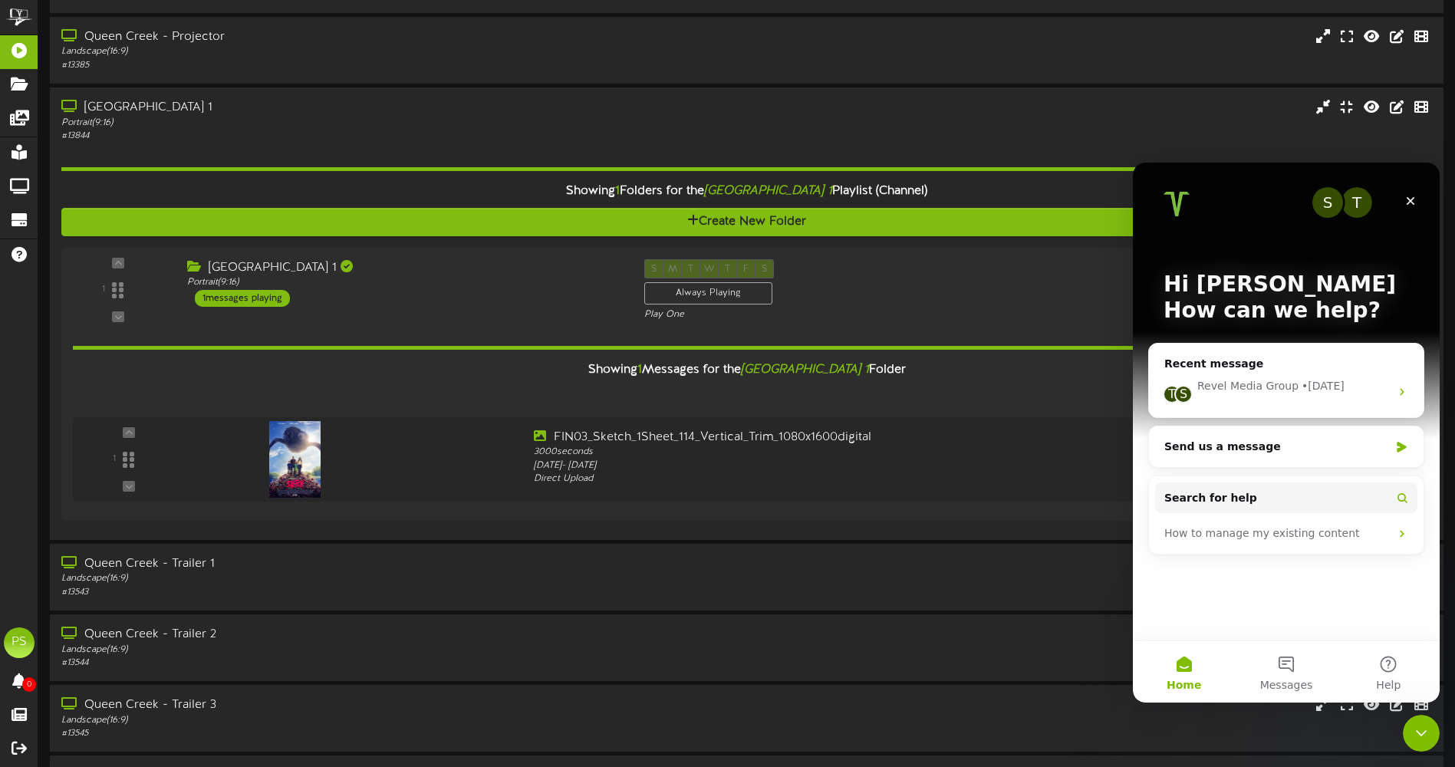
scroll to position [0, 0]
click at [1280, 661] on button "Messages" at bounding box center [1286, 671] width 102 height 61
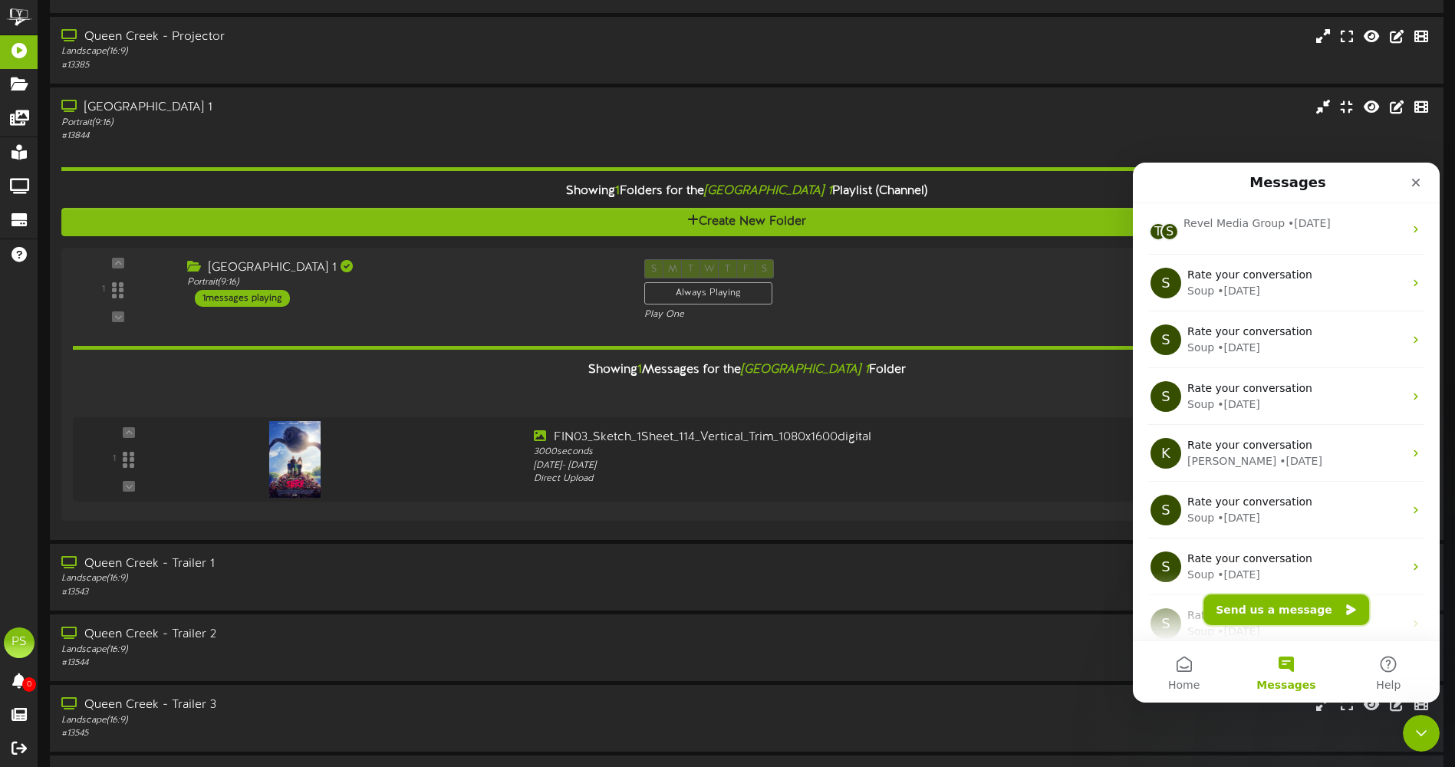
click at [1266, 614] on button "Send us a message" at bounding box center [1286, 609] width 166 height 31
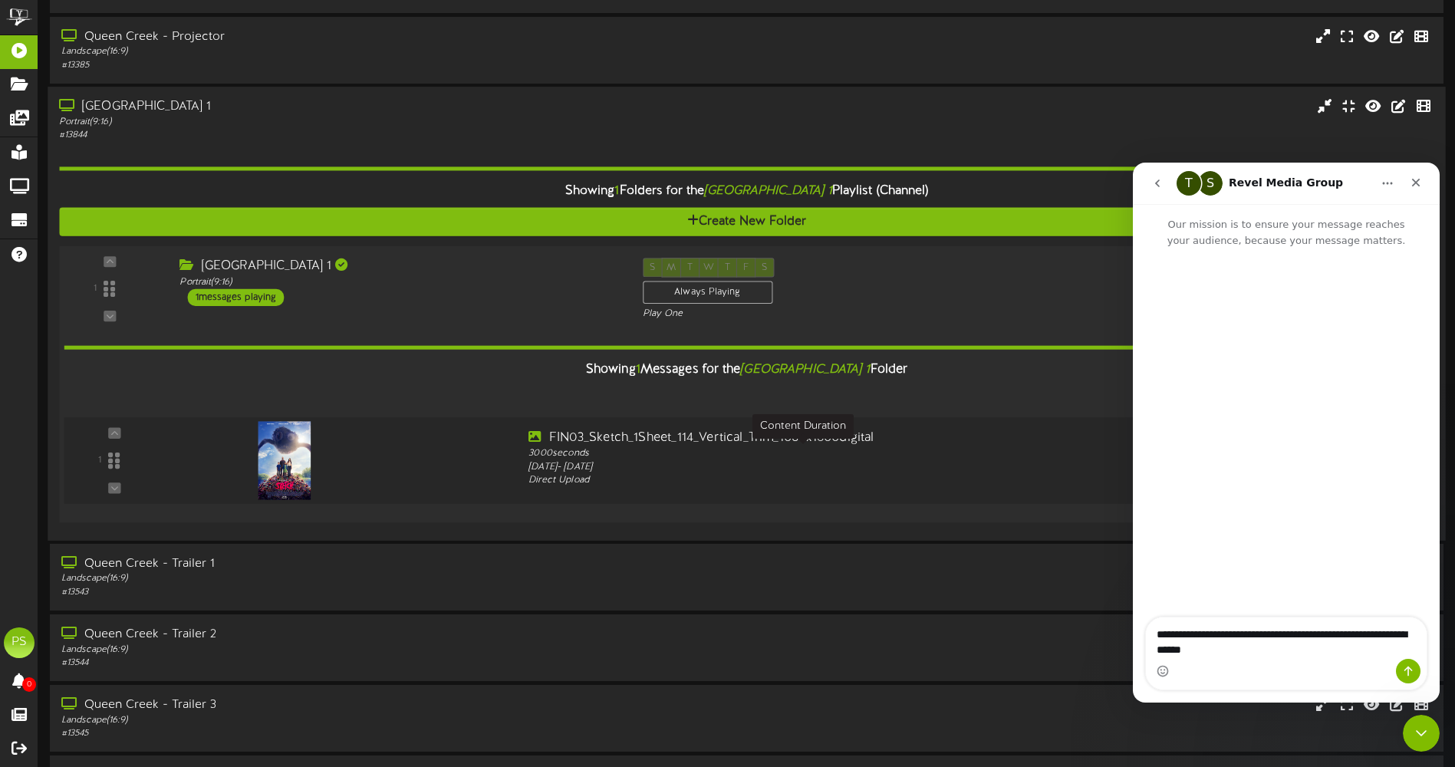
type textarea "**********"
click at [1013, 452] on div "3000 seconds" at bounding box center [803, 454] width 551 height 14
click at [1159, 187] on icon "go back" at bounding box center [1157, 183] width 12 height 12
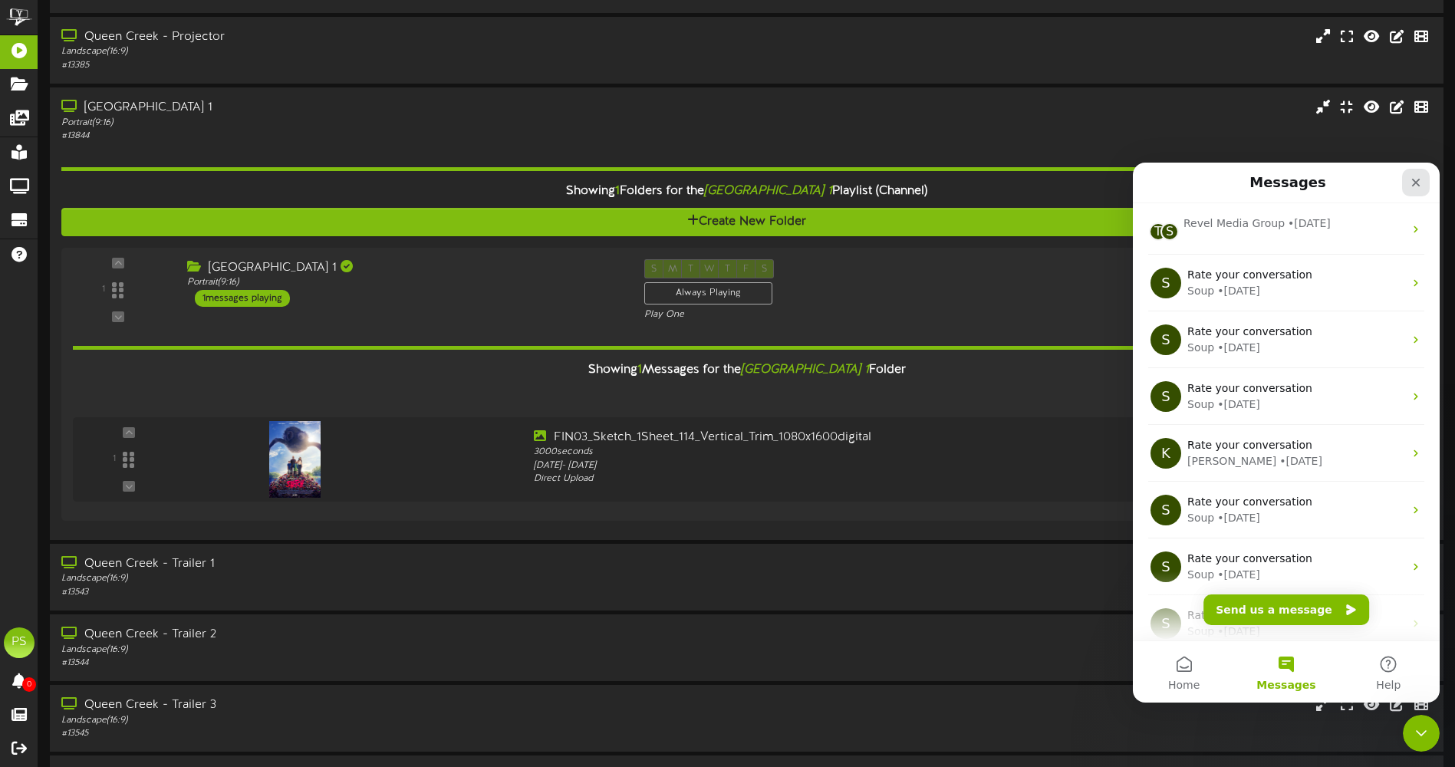
click at [1419, 179] on icon "Close" at bounding box center [1416, 183] width 8 height 8
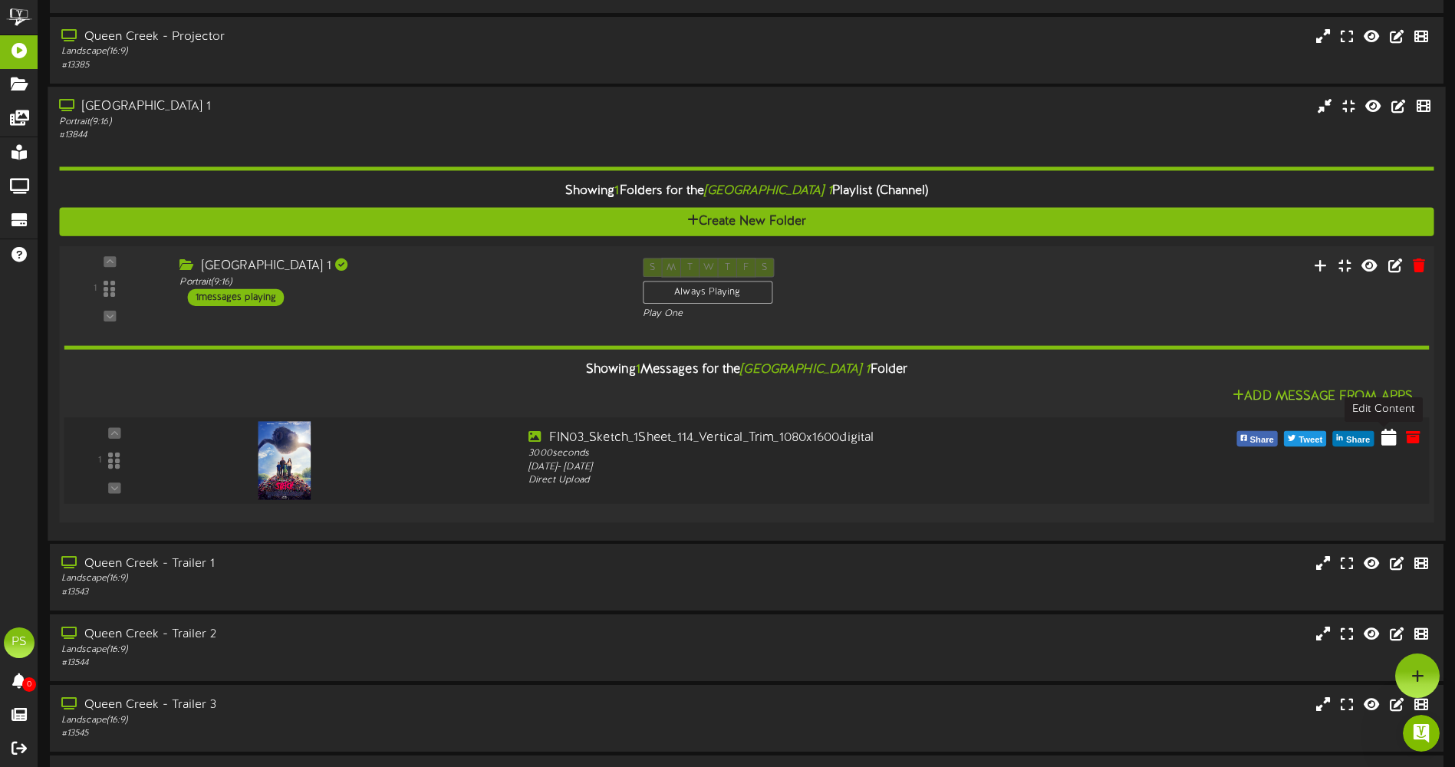
click at [1389, 444] on icon at bounding box center [1388, 436] width 15 height 17
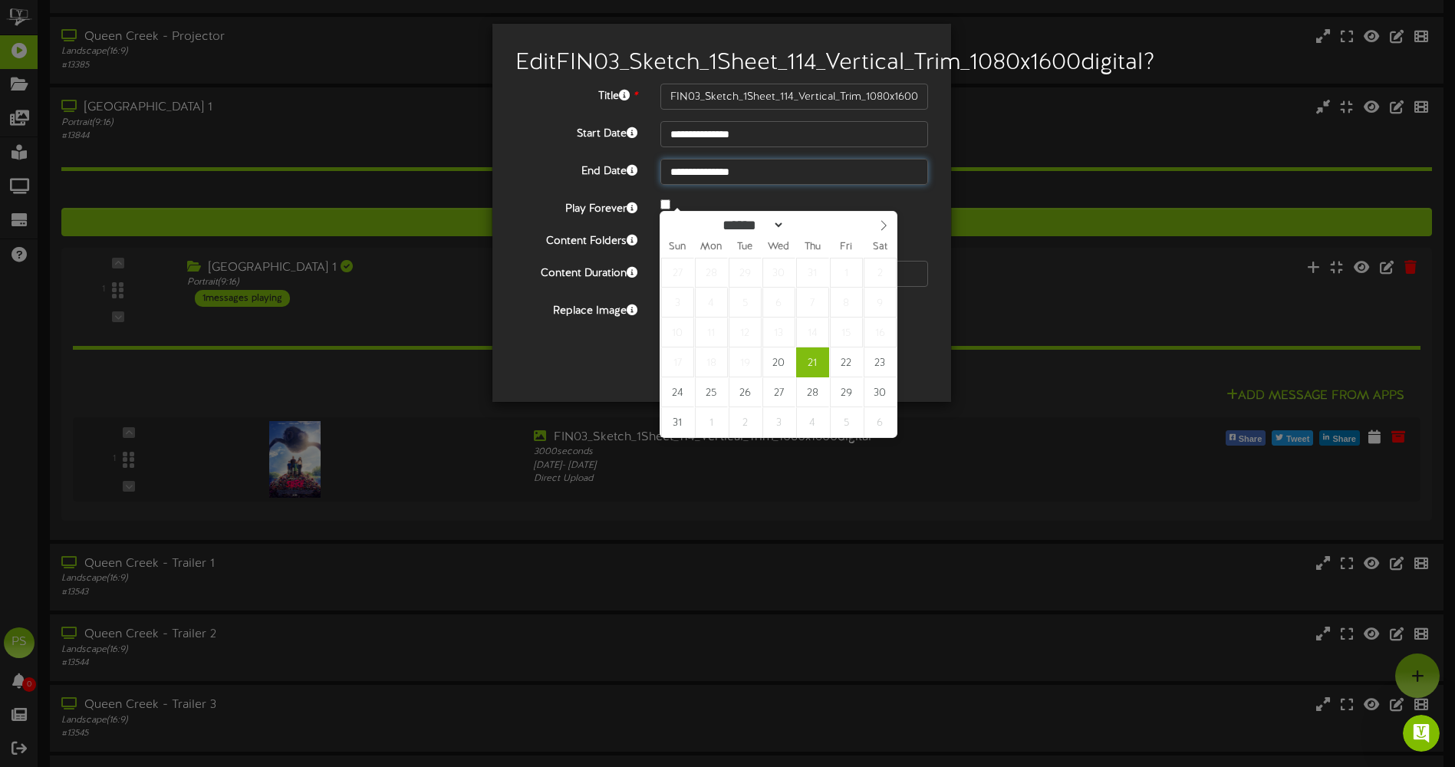
click at [768, 185] on input "**********" at bounding box center [794, 172] width 268 height 26
type input "**********"
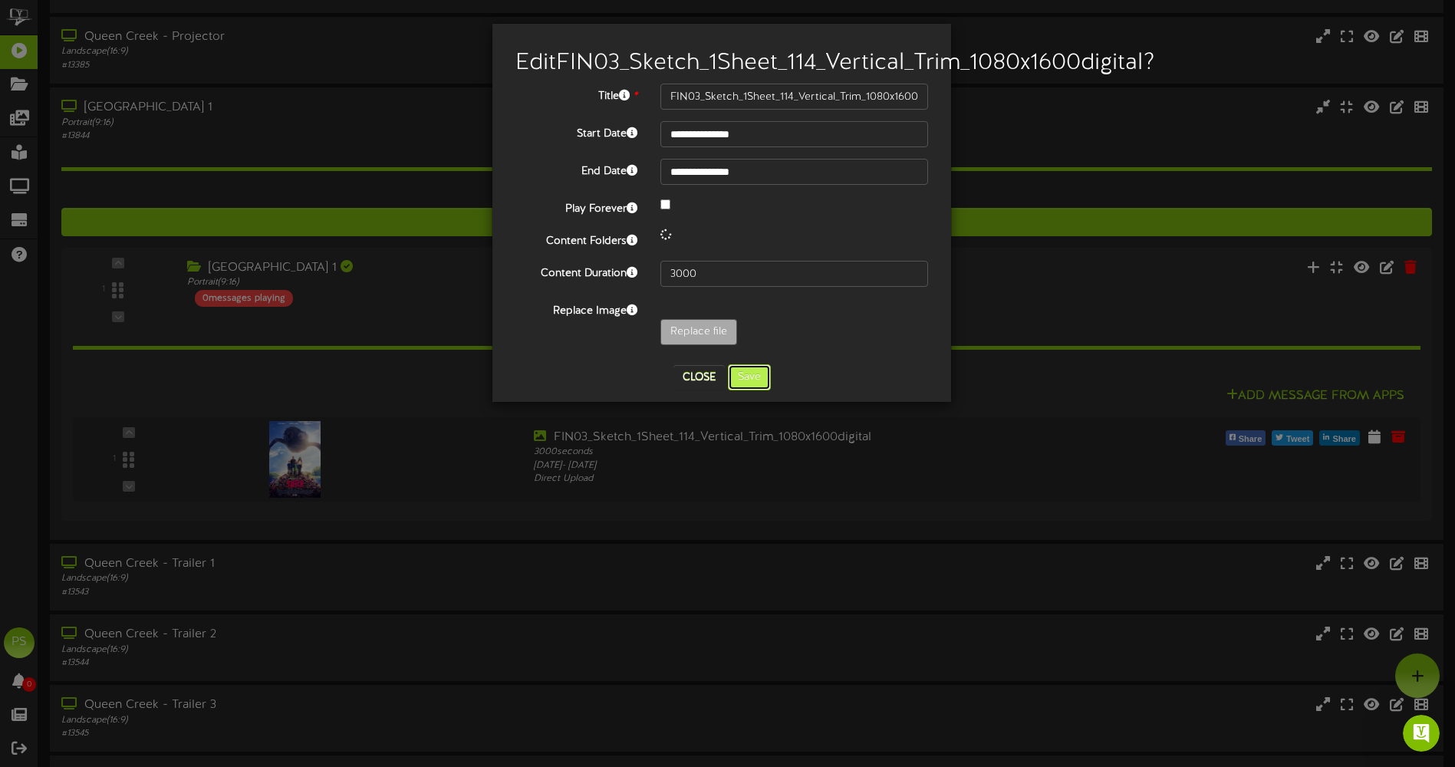
click at [753, 390] on button "Save" at bounding box center [749, 377] width 43 height 26
